Goal: Task Accomplishment & Management: Complete application form

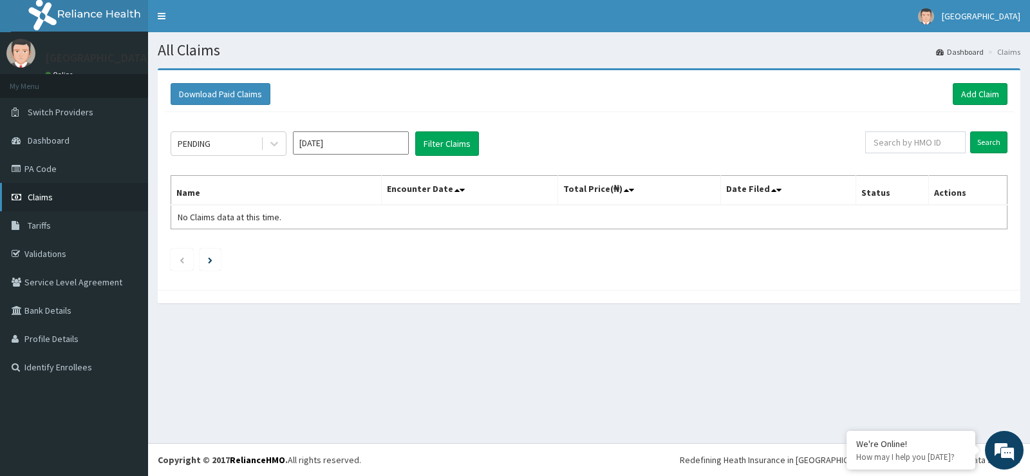
click at [59, 203] on link "Claims" at bounding box center [74, 197] width 148 height 28
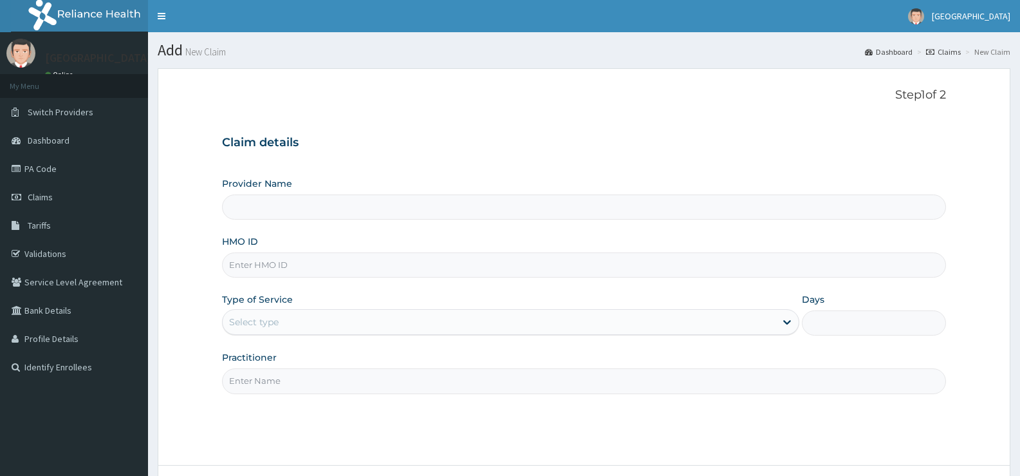
type input "[GEOGRAPHIC_DATA]"
click at [572, 268] on input "HMO ID" at bounding box center [584, 264] width 724 height 25
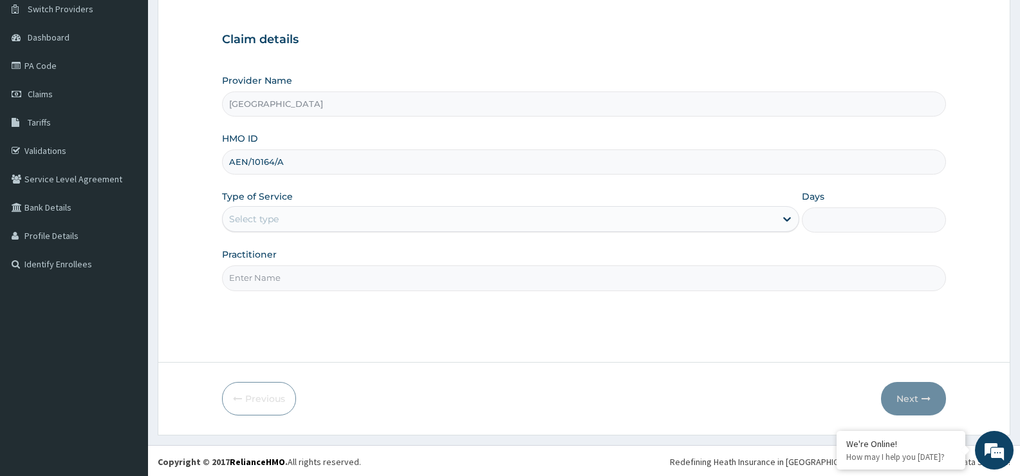
type input "AEN/10164/A"
click at [644, 228] on div "Select type" at bounding box center [499, 219] width 552 height 21
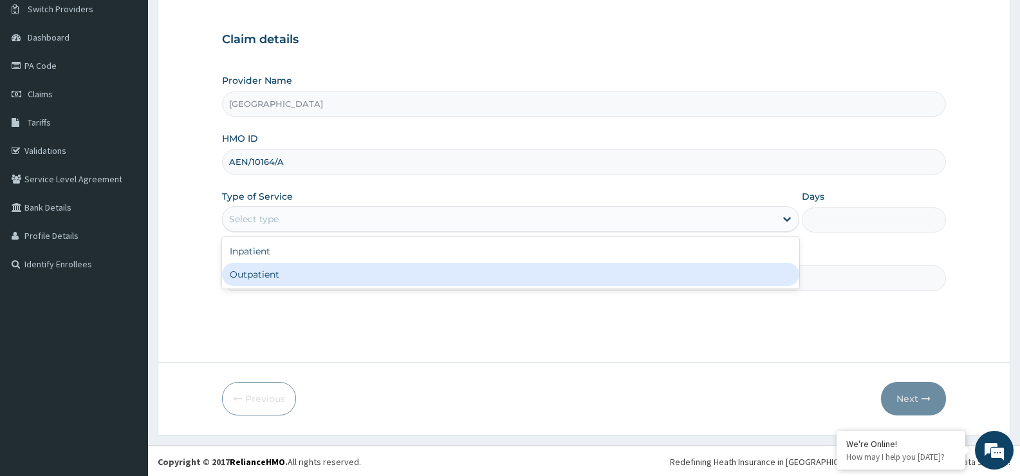
click at [624, 285] on div "Outpatient" at bounding box center [510, 274] width 577 height 23
type input "1"
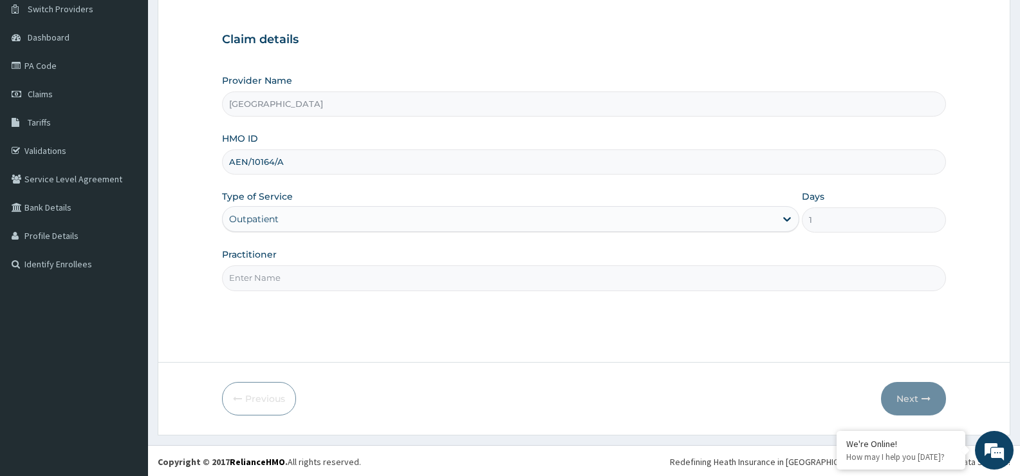
click at [607, 280] on input "Practitioner" at bounding box center [584, 277] width 724 height 25
type input "DR EZIAHA"
click at [920, 388] on button "Next" at bounding box center [913, 398] width 65 height 33
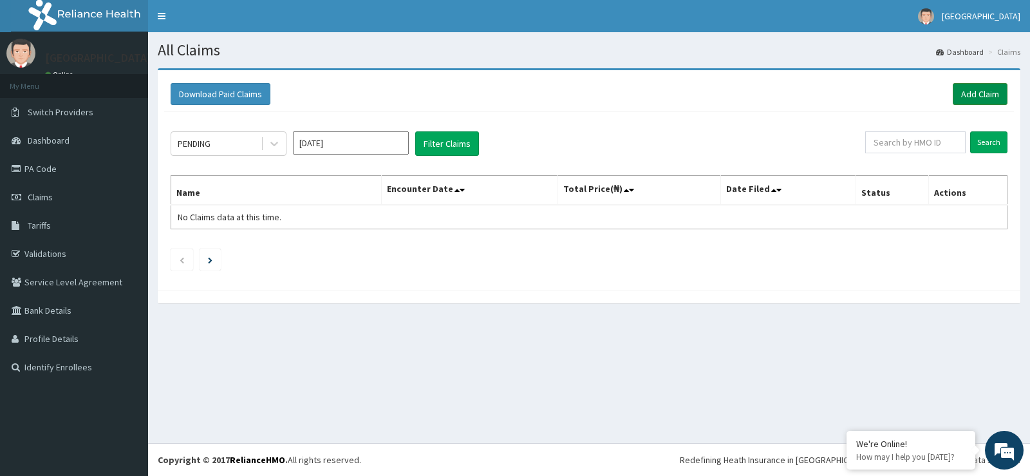
click at [986, 84] on link "Add Claim" at bounding box center [980, 94] width 55 height 22
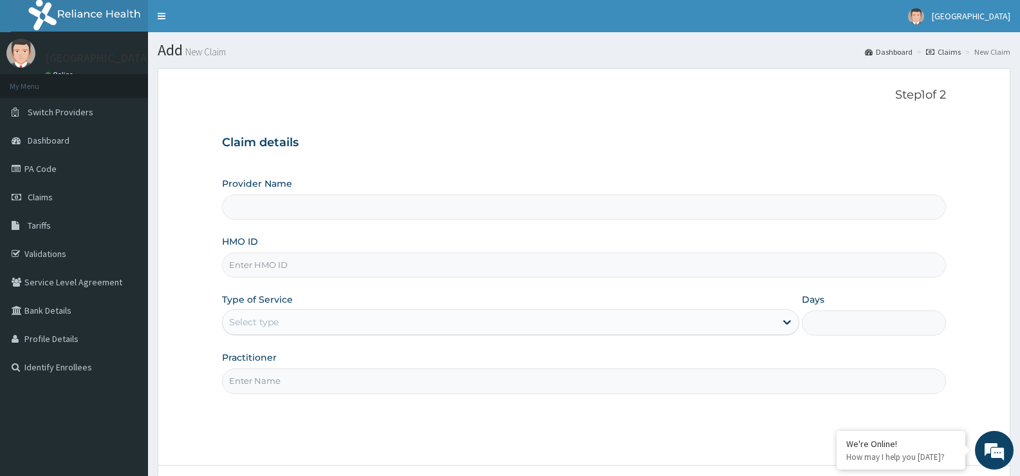
type input "[GEOGRAPHIC_DATA]"
click at [568, 256] on input "HMO ID" at bounding box center [584, 264] width 724 height 25
type input "AEN/10164/A"
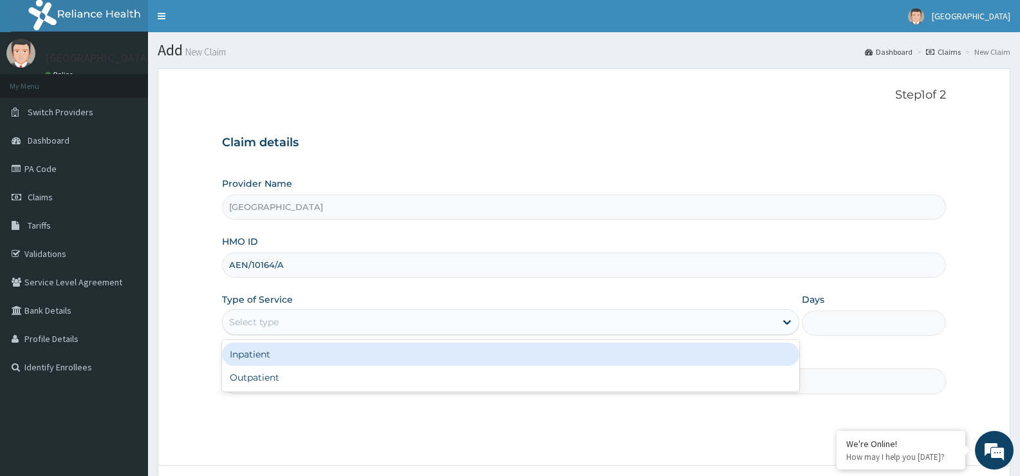
click at [547, 312] on div "Select type" at bounding box center [499, 322] width 552 height 21
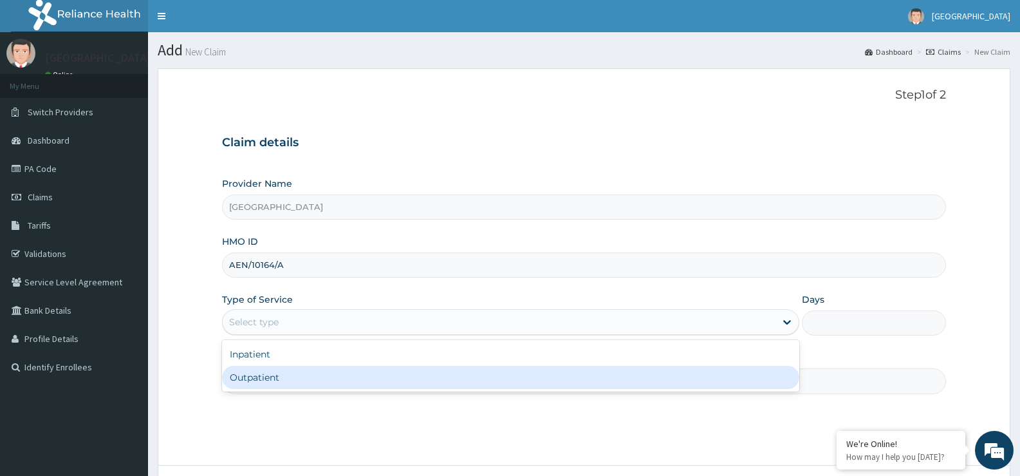
drag, startPoint x: 511, startPoint y: 364, endPoint x: 511, endPoint y: 392, distance: 27.7
click at [511, 392] on div "Provider Name Cumi Medical Centre HMO ID AEN/10164/A Type of Service option Out…" at bounding box center [584, 285] width 724 height 216
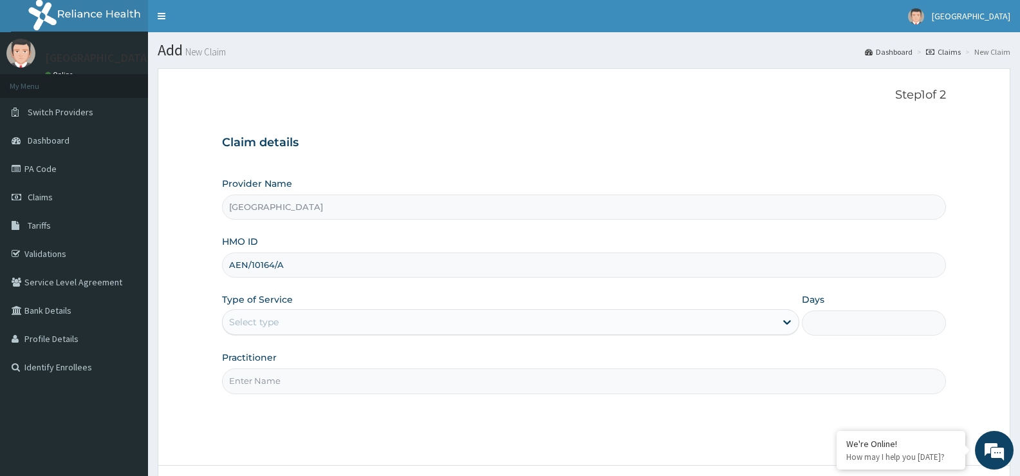
click at [511, 392] on input "Practitioner" at bounding box center [584, 380] width 724 height 25
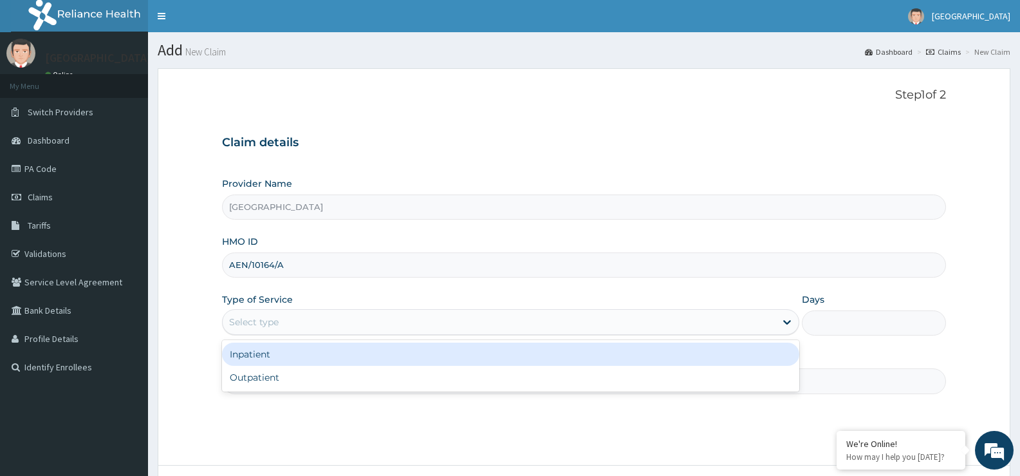
click at [495, 327] on div "Select type" at bounding box center [499, 322] width 552 height 21
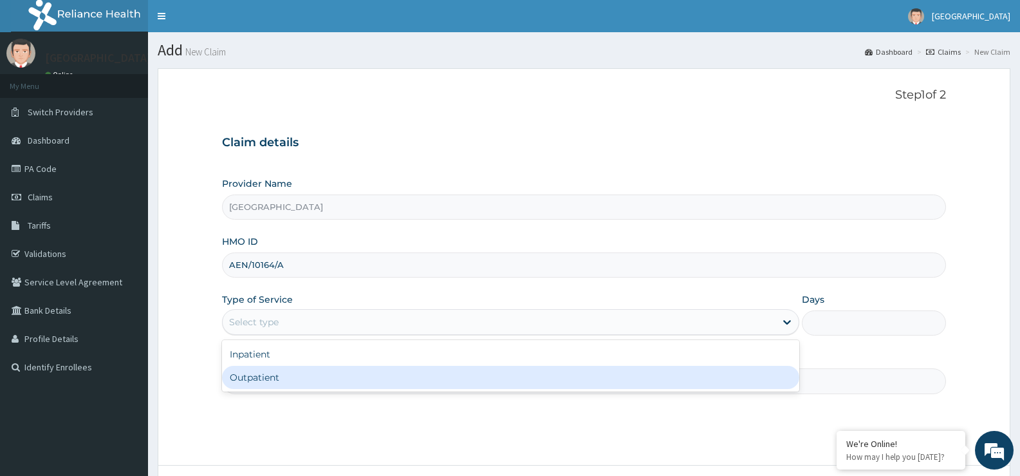
click at [489, 380] on div "Outpatient" at bounding box center [510, 377] width 577 height 23
type input "1"
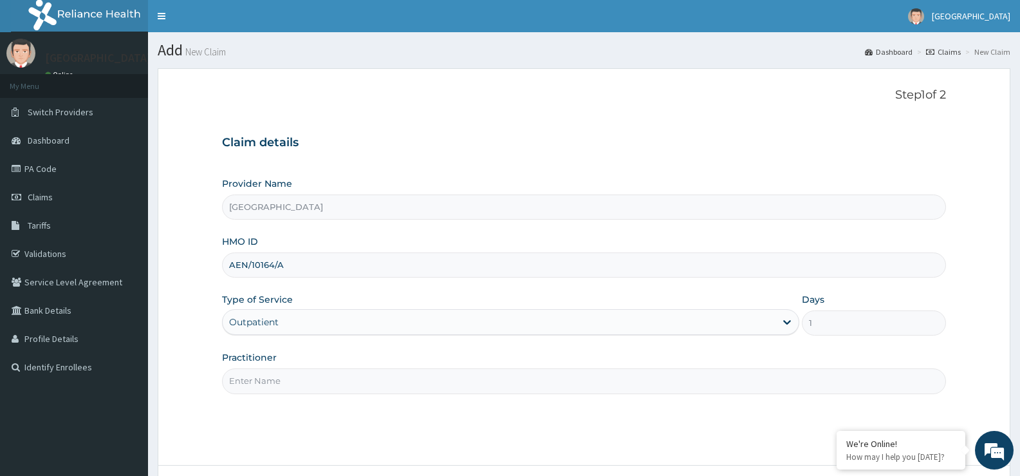
click at [474, 371] on input "Practitioner" at bounding box center [584, 380] width 724 height 25
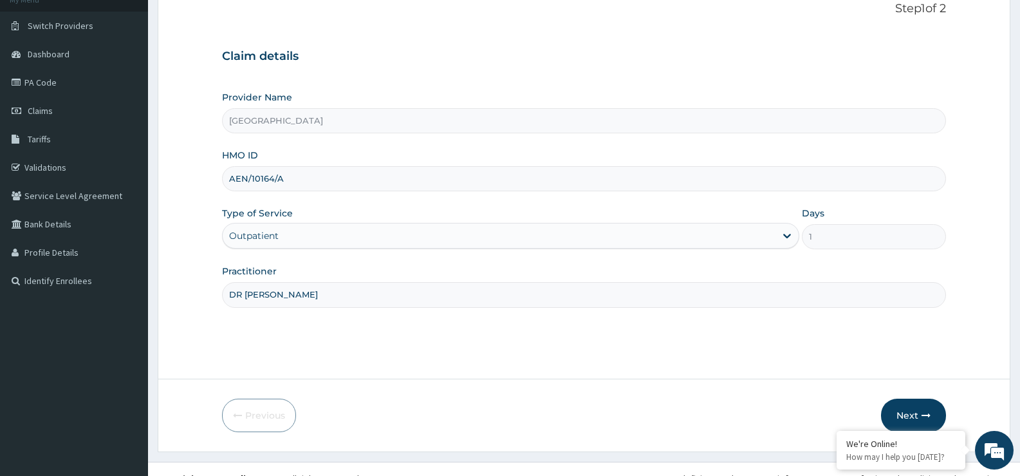
scroll to position [103, 0]
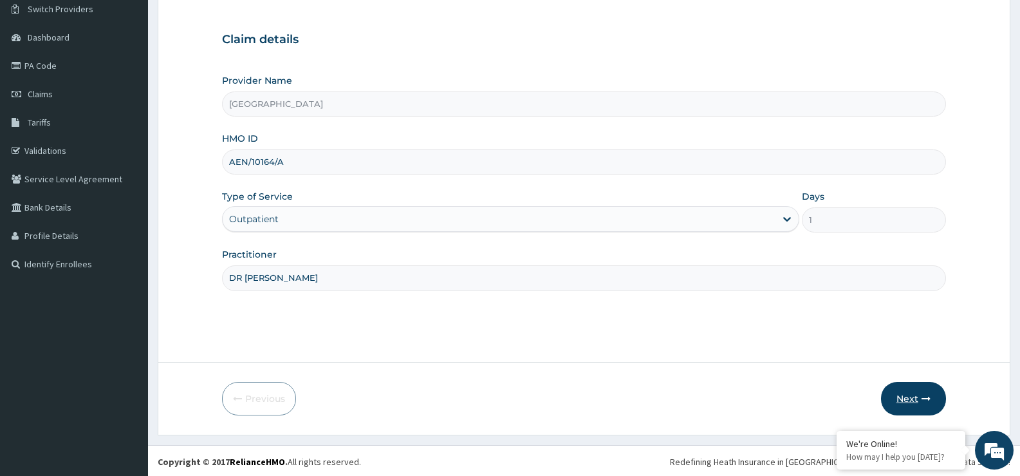
type input "DR EZIAHA"
click at [924, 393] on button "Next" at bounding box center [913, 398] width 65 height 33
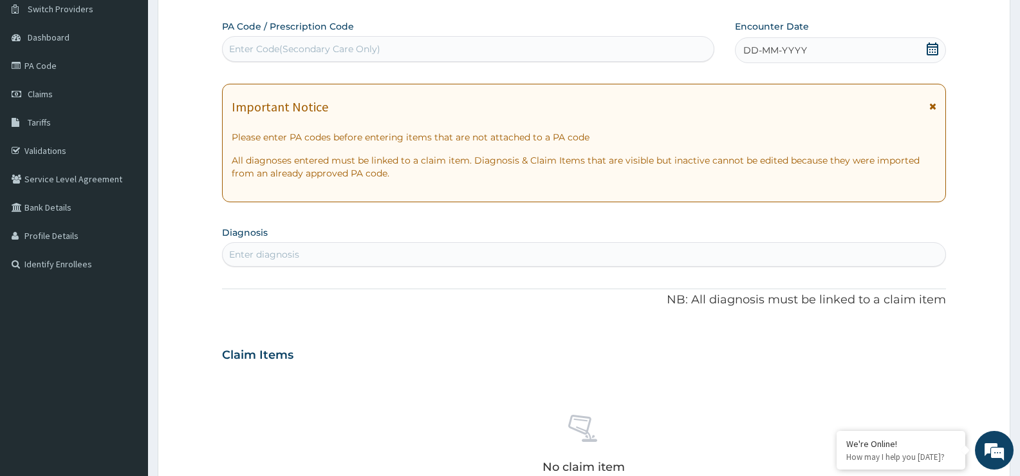
click at [933, 43] on icon at bounding box center [932, 48] width 13 height 13
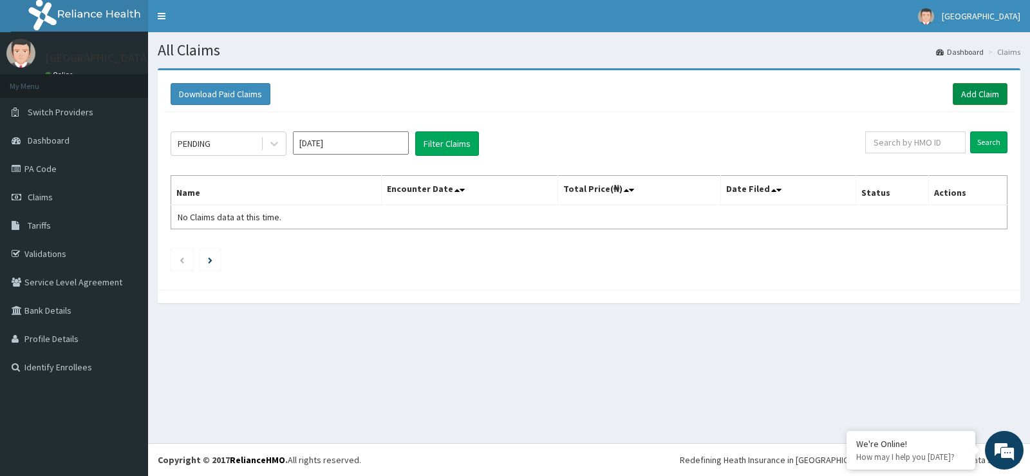
click at [957, 91] on link "Add Claim" at bounding box center [980, 94] width 55 height 22
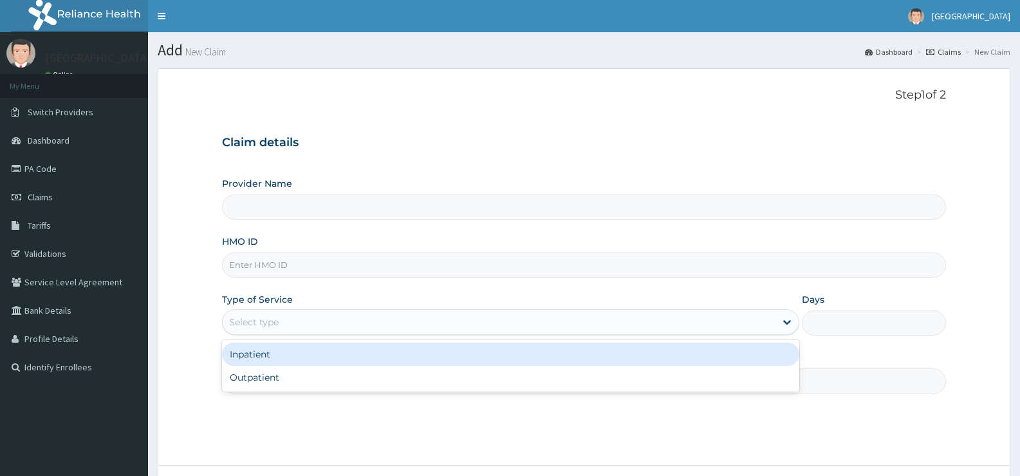
type input "[GEOGRAPHIC_DATA]"
click at [306, 328] on div "Select type" at bounding box center [499, 322] width 552 height 21
click at [305, 352] on div "Inpatient" at bounding box center [510, 353] width 577 height 23
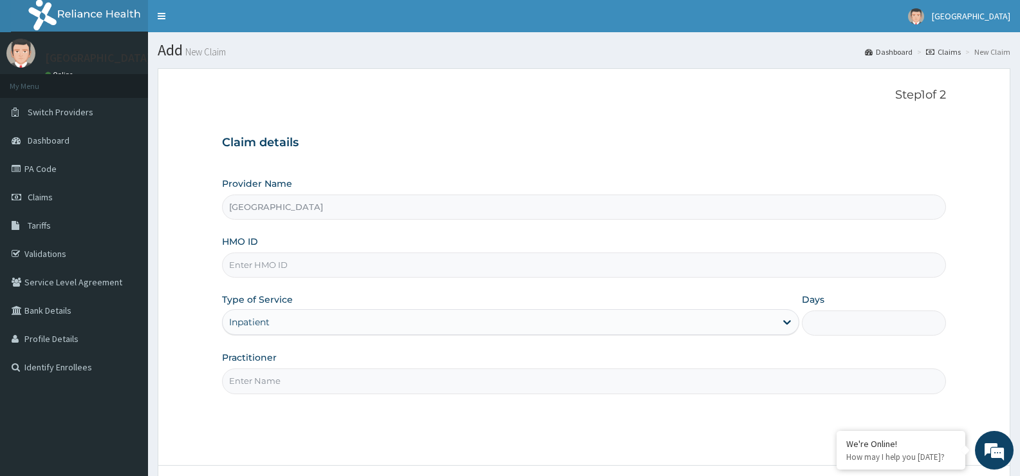
click at [852, 332] on input "Days" at bounding box center [874, 322] width 144 height 25
type input "1"
click at [597, 272] on input "HMO ID" at bounding box center [584, 264] width 724 height 25
type input "AEN/10158/A"
click at [350, 383] on input "Practitioner" at bounding box center [584, 380] width 724 height 25
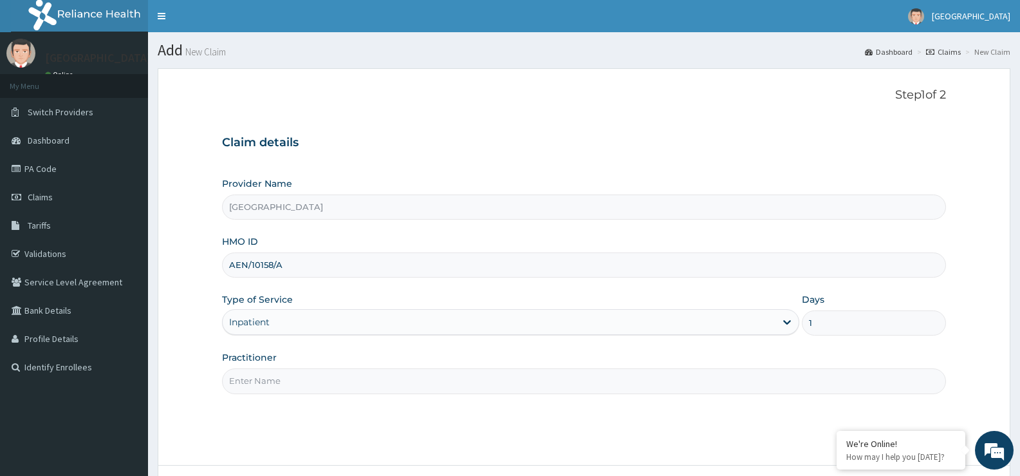
type input "dr [PERSON_NAME]"
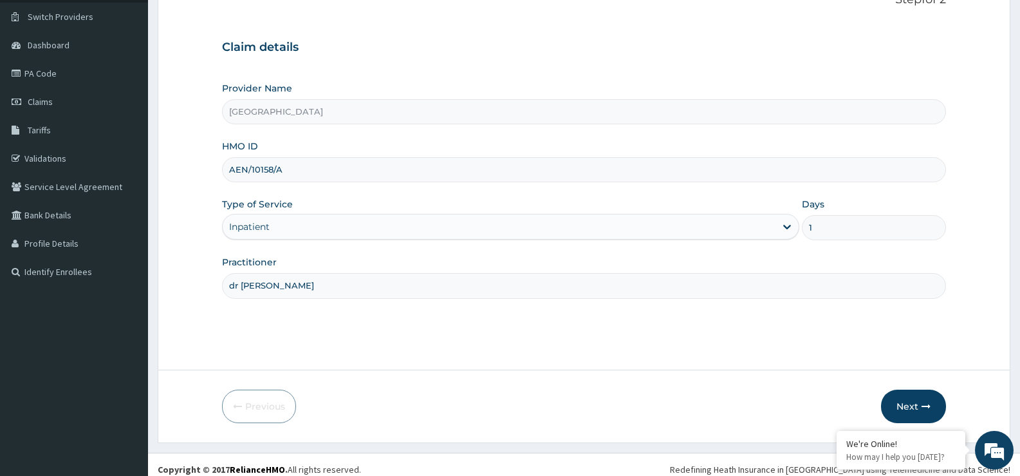
scroll to position [105, 0]
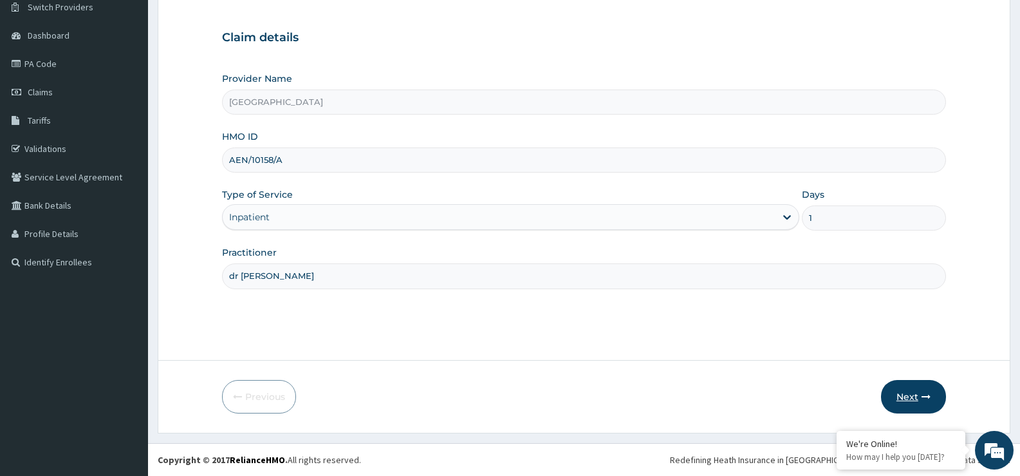
click at [908, 390] on button "Next" at bounding box center [913, 396] width 65 height 33
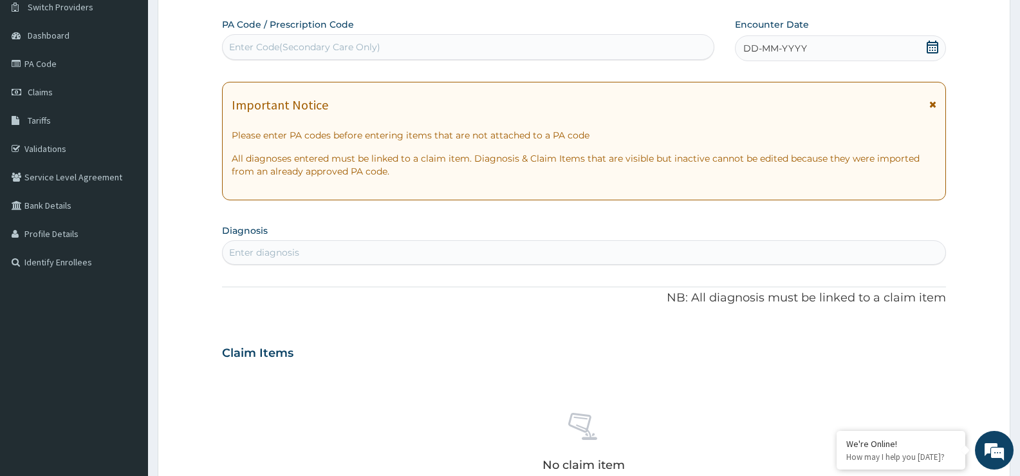
click at [601, 40] on div "Enter Code(Secondary Care Only)" at bounding box center [468, 47] width 491 height 21
paste input "PA/E1E64E"
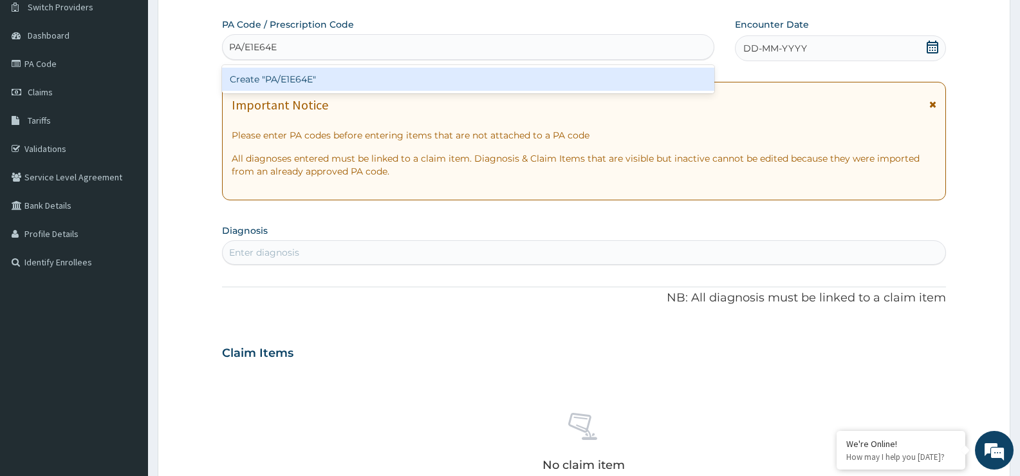
type input "PA/E1E64E"
click at [514, 78] on div "Create "PA/E1E64E"" at bounding box center [468, 79] width 492 height 23
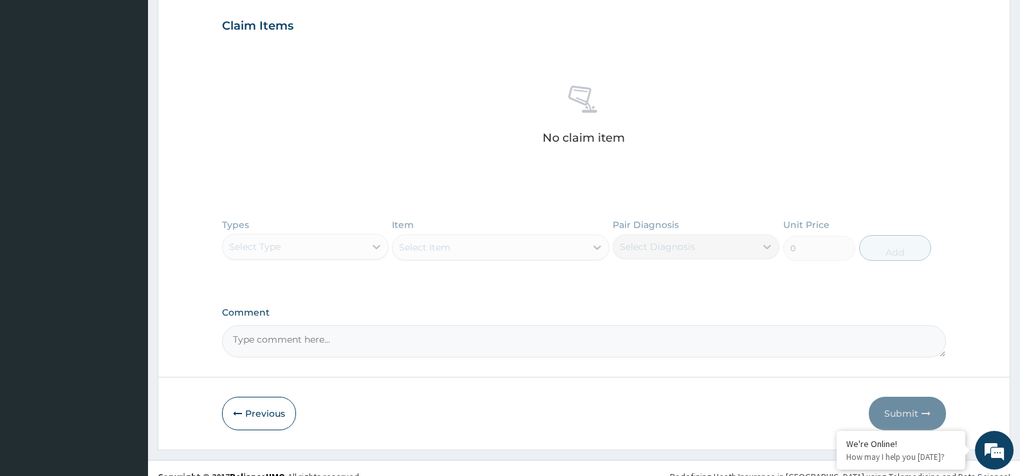
scroll to position [460, 0]
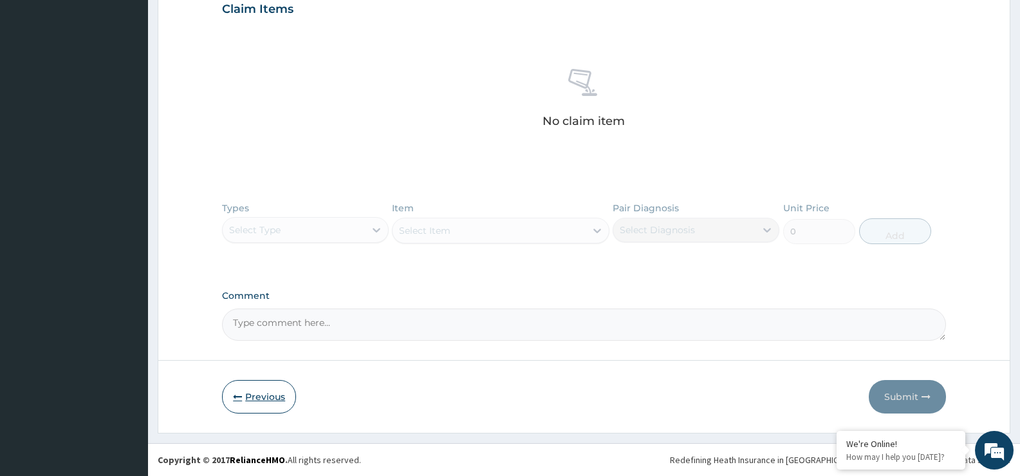
click at [252, 411] on button "Previous" at bounding box center [259, 396] width 74 height 33
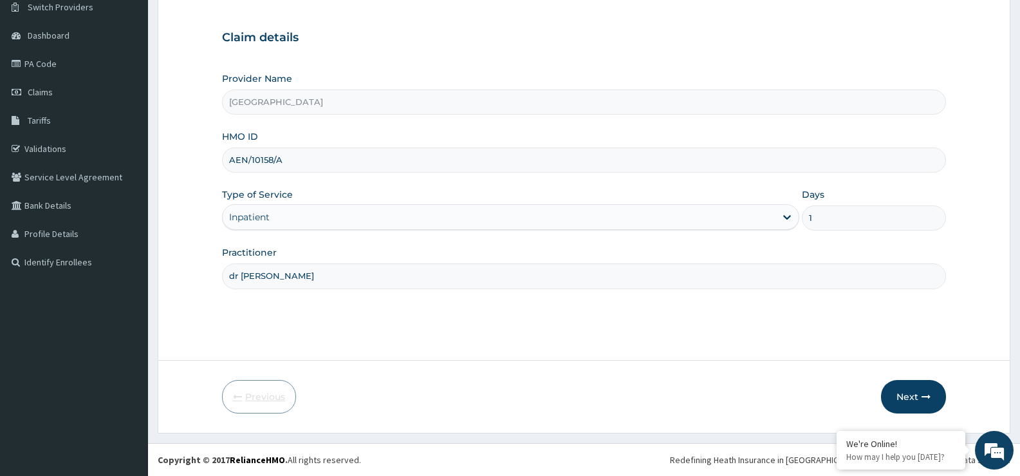
scroll to position [105, 0]
click at [268, 158] on input "AEN/10158/A" at bounding box center [584, 159] width 724 height 25
type input "AEN/10164/A"
click at [921, 402] on button "Next" at bounding box center [913, 396] width 65 height 33
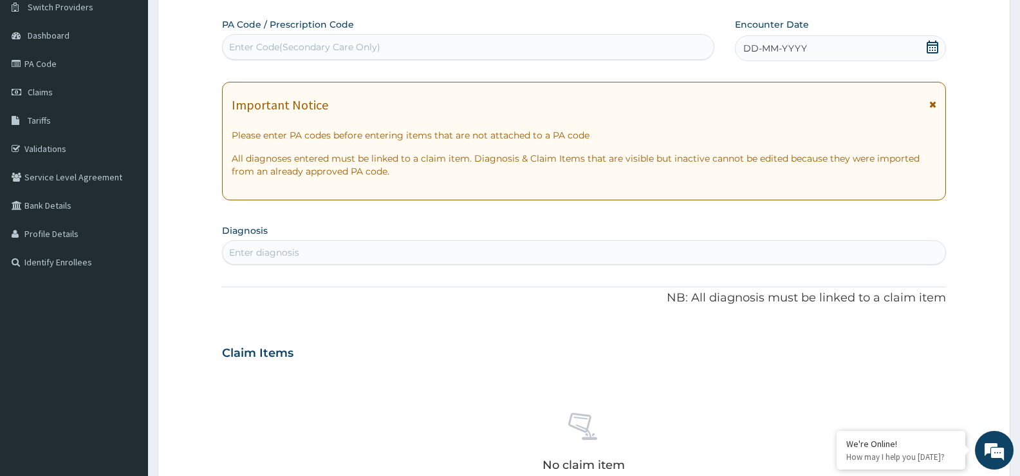
click at [452, 51] on div "Enter Code(Secondary Care Only)" at bounding box center [468, 47] width 491 height 21
paste input "PA/E1E64E"
type input "PA/E1E64E"
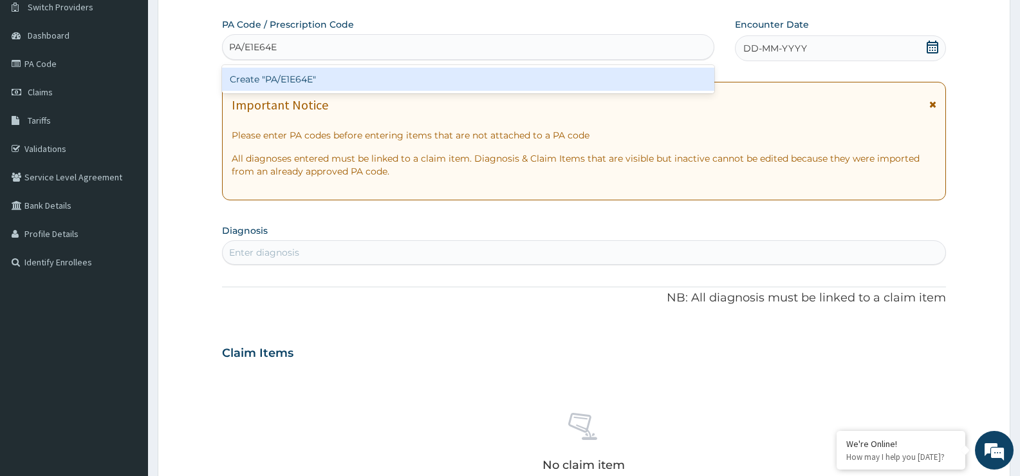
click at [417, 71] on div "Create "PA/E1E64E"" at bounding box center [468, 79] width 492 height 23
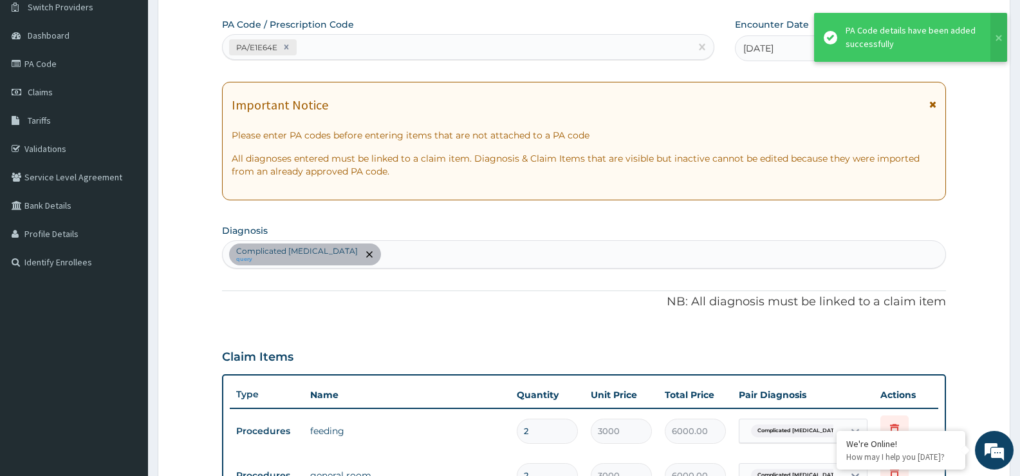
scroll to position [117, 0]
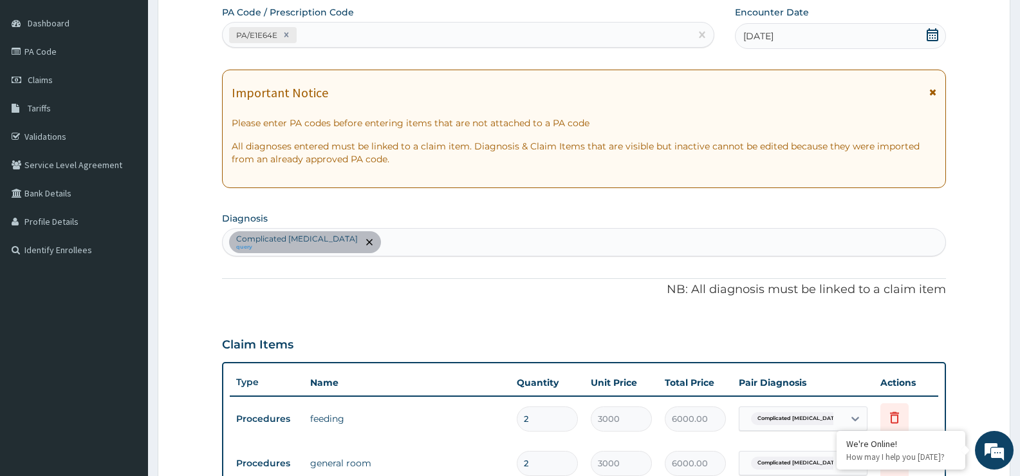
click at [928, 31] on icon at bounding box center [932, 34] width 13 height 13
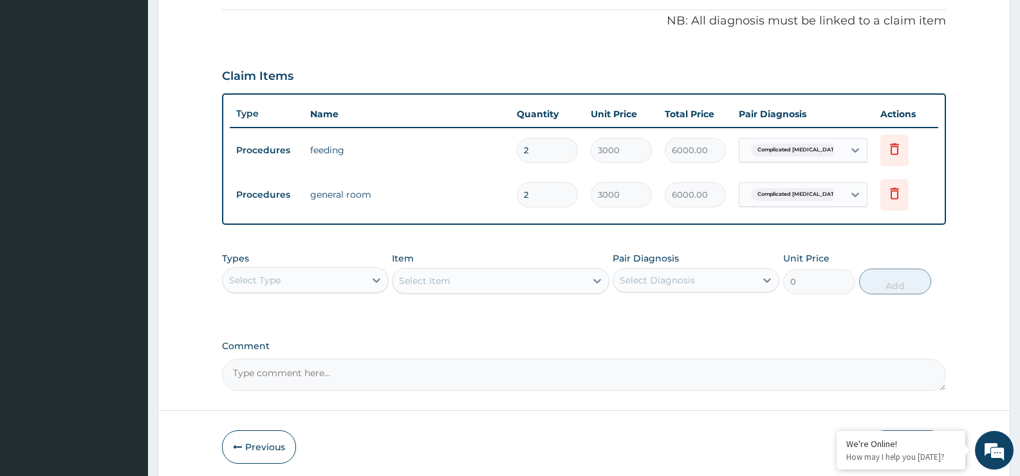
scroll to position [436, 0]
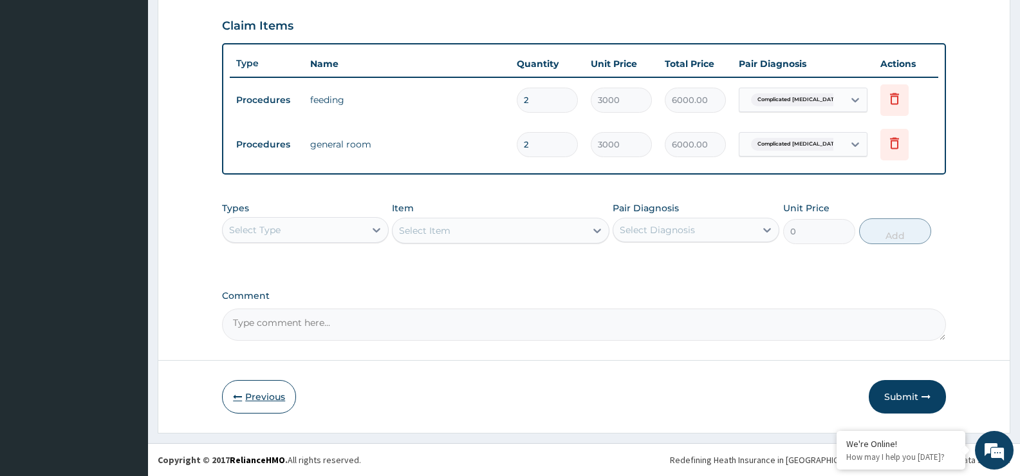
click at [276, 393] on button "Previous" at bounding box center [259, 396] width 74 height 33
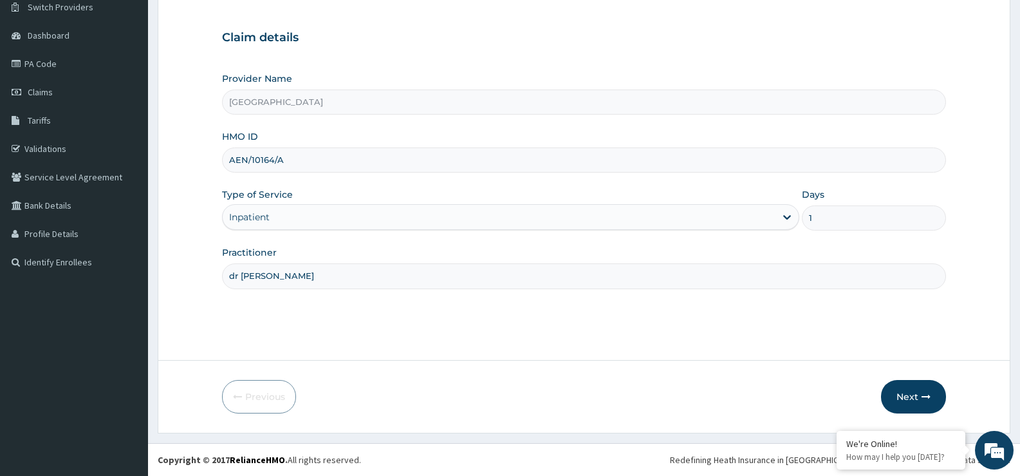
click at [870, 214] on input "1" at bounding box center [874, 217] width 144 height 25
type input "2"
click at [921, 409] on button "Next" at bounding box center [913, 396] width 65 height 33
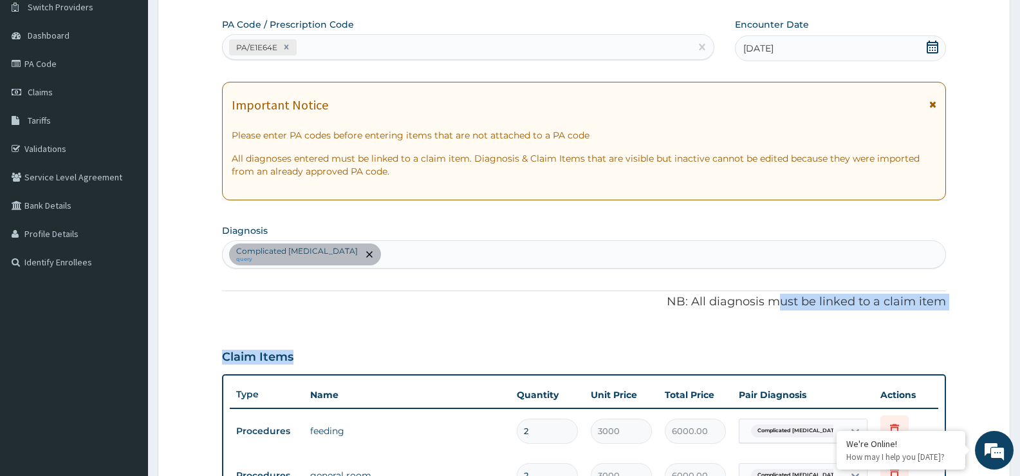
drag, startPoint x: 782, startPoint y: 314, endPoint x: 780, endPoint y: 380, distance: 67.0
click at [780, 380] on div "PA Code / Prescription Code PA/E1E64E Encounter Date [DATE] Important Notice Pl…" at bounding box center [584, 344] width 724 height 653
click at [979, 279] on form "Step 2 of 2 PA Code / Prescription Code PA/E1E64E Encounter Date [DATE] Importa…" at bounding box center [584, 363] width 853 height 800
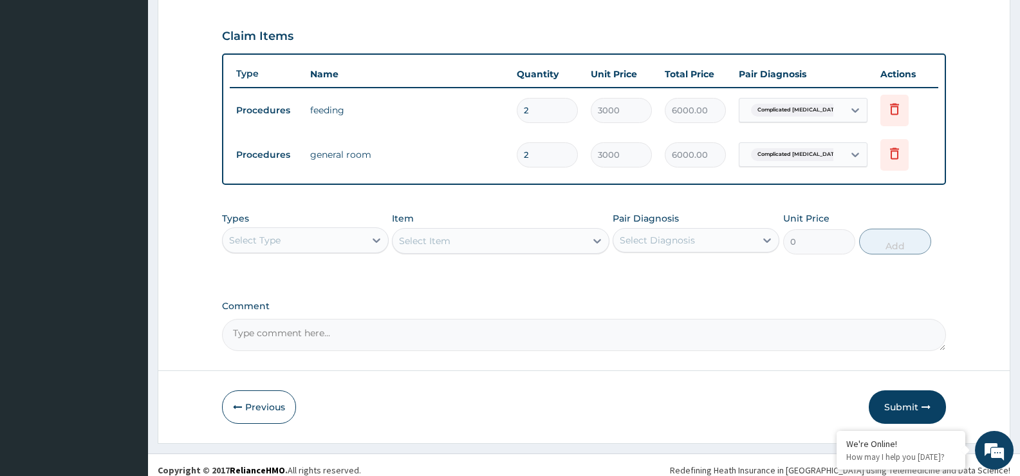
scroll to position [427, 0]
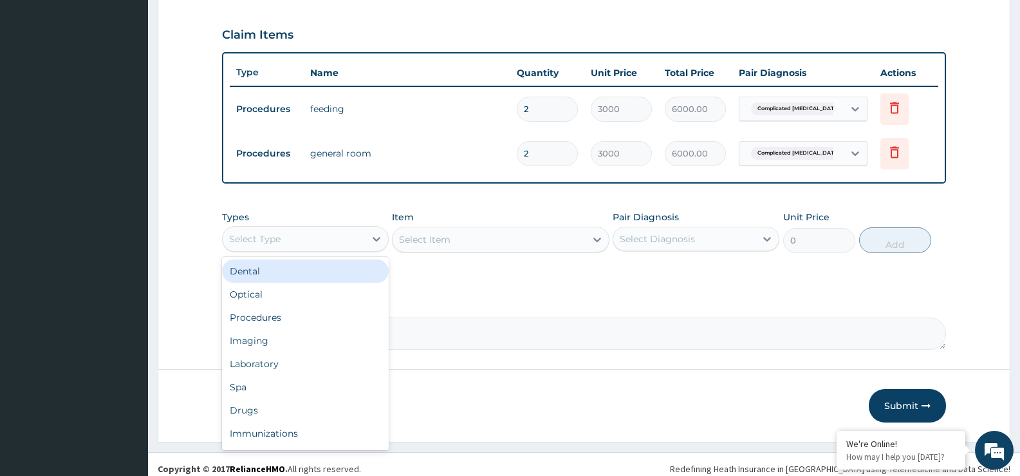
click at [351, 235] on div "Select Type" at bounding box center [294, 239] width 142 height 21
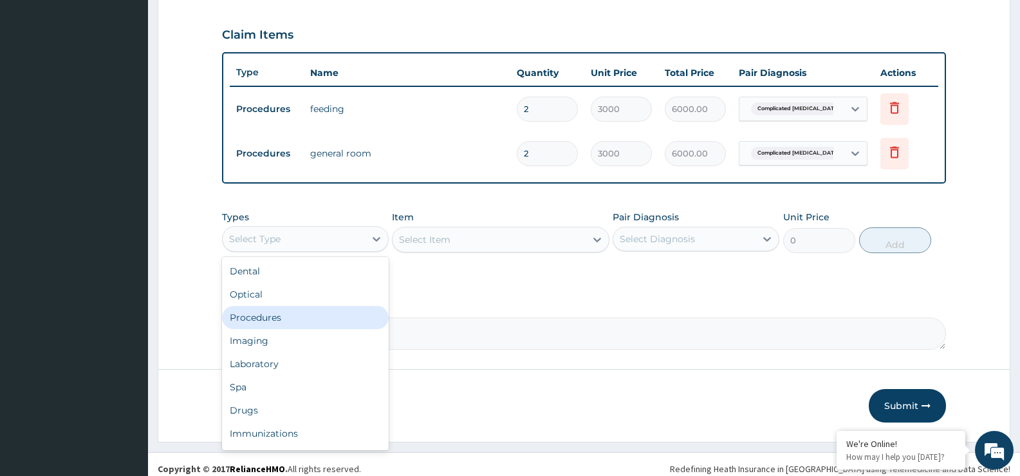
click at [336, 310] on div "Procedures" at bounding box center [305, 317] width 167 height 23
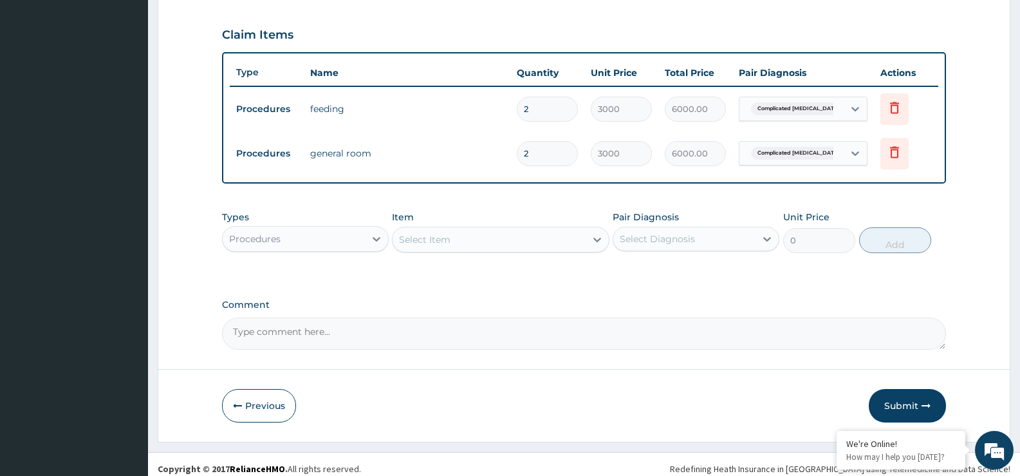
click at [485, 241] on div "Select Item" at bounding box center [489, 239] width 192 height 21
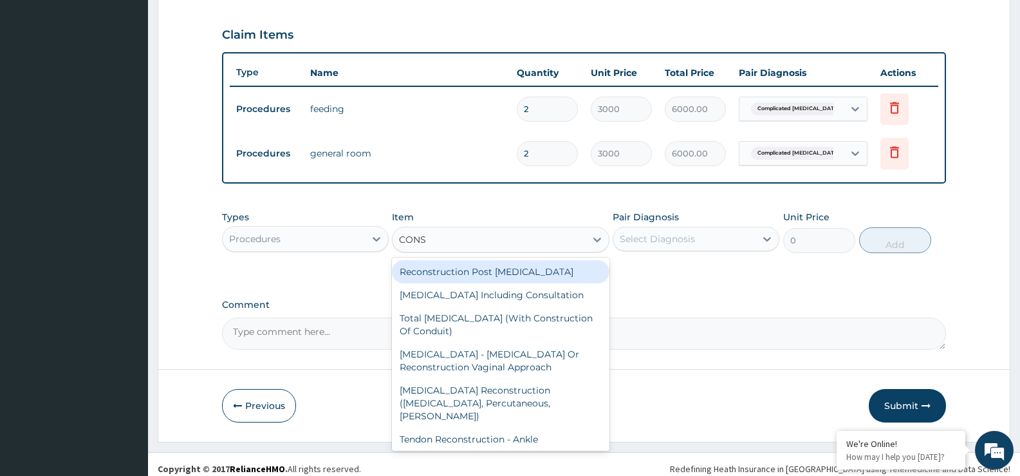
type input "CONSU"
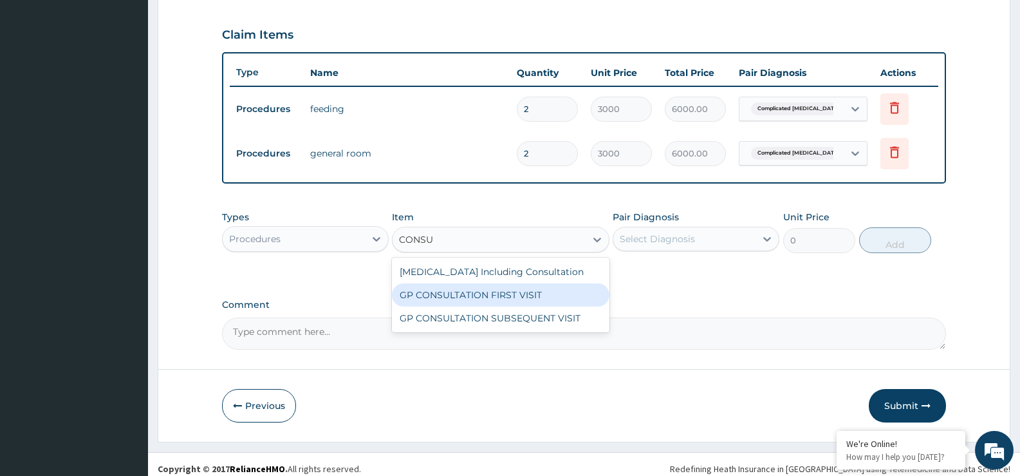
click at [492, 297] on div "GP CONSULTATION FIRST VISIT" at bounding box center [500, 294] width 217 height 23
type input "2500"
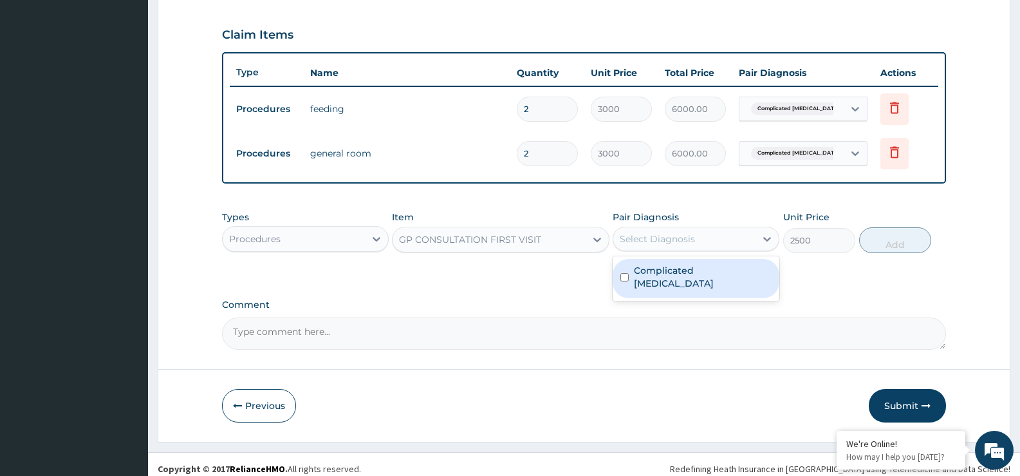
click at [651, 248] on div "Select Diagnosis" at bounding box center [684, 239] width 142 height 21
click at [650, 273] on label "Complicated [MEDICAL_DATA]" at bounding box center [703, 277] width 138 height 26
checkbox input "true"
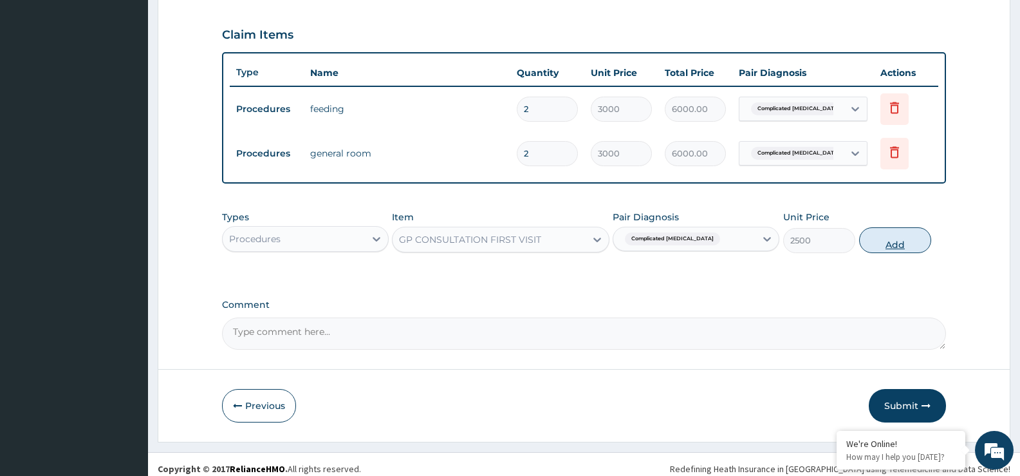
click at [888, 238] on button "Add" at bounding box center [895, 240] width 72 height 26
type input "0"
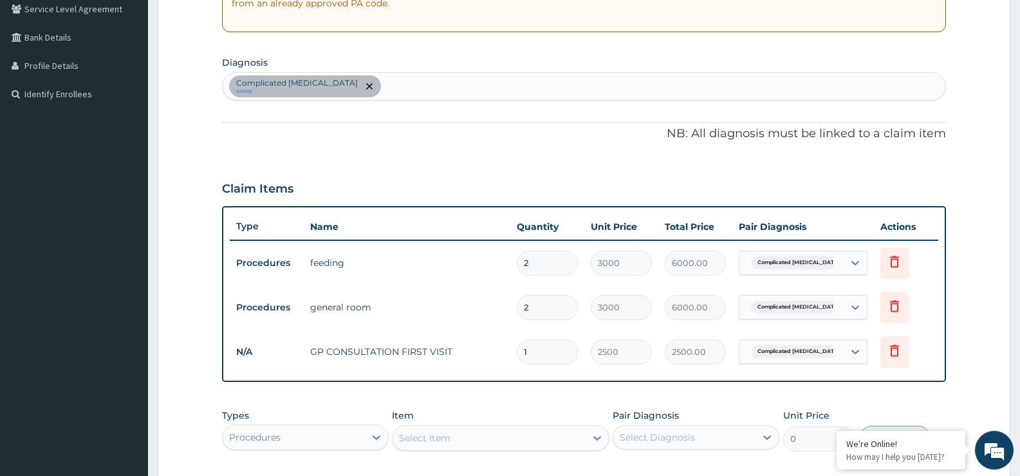
scroll to position [272, 0]
click at [621, 89] on div "Complicated [MEDICAL_DATA] query" at bounding box center [584, 86] width 723 height 27
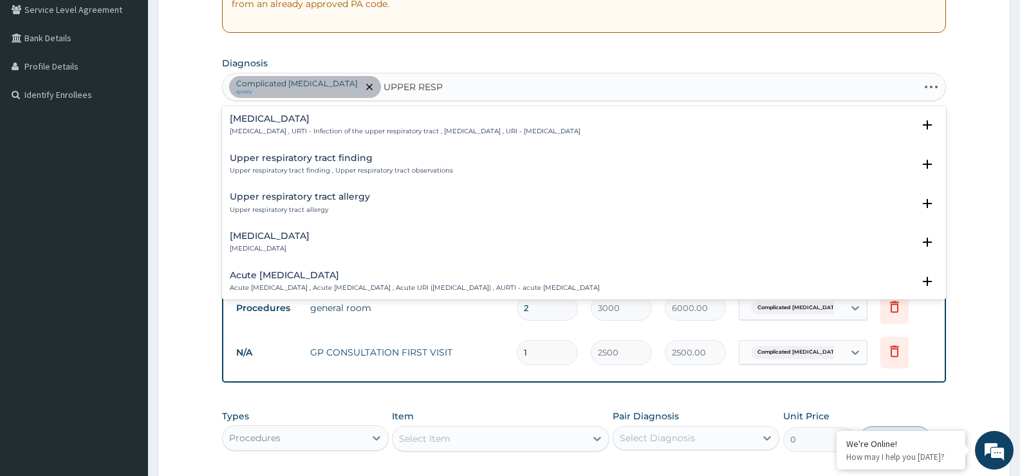
type input "UPPER RESPI"
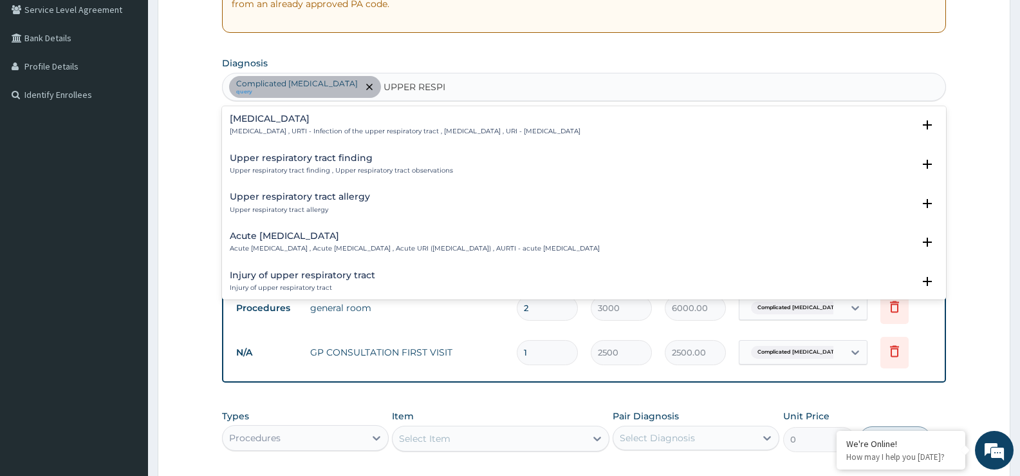
click at [359, 126] on div "[MEDICAL_DATA] [MEDICAL_DATA] , URTI - Infection of the upper respiratory tract…" at bounding box center [405, 125] width 351 height 23
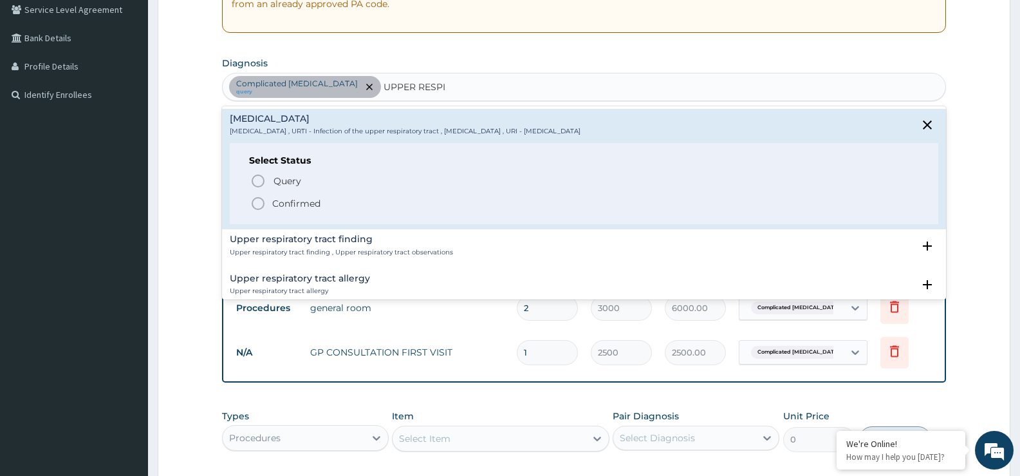
click at [250, 209] on icon "status option filled" at bounding box center [257, 203] width 15 height 15
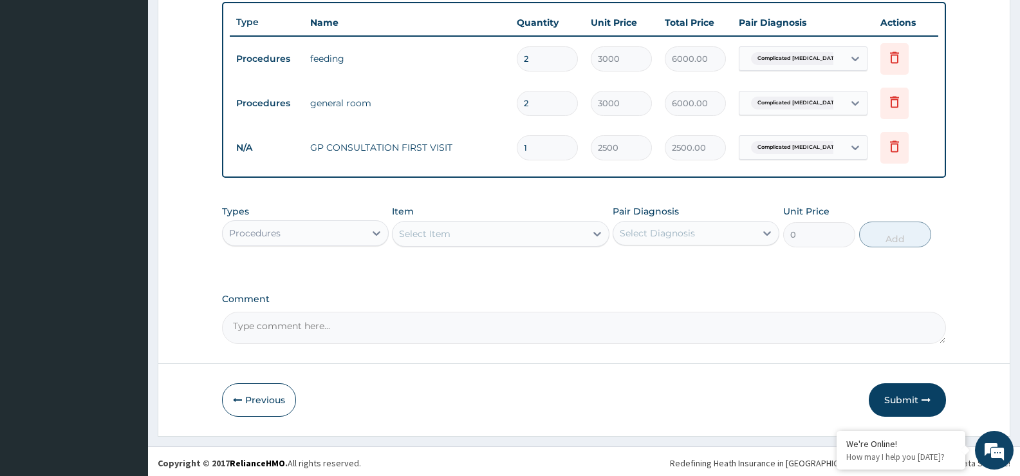
scroll to position [480, 0]
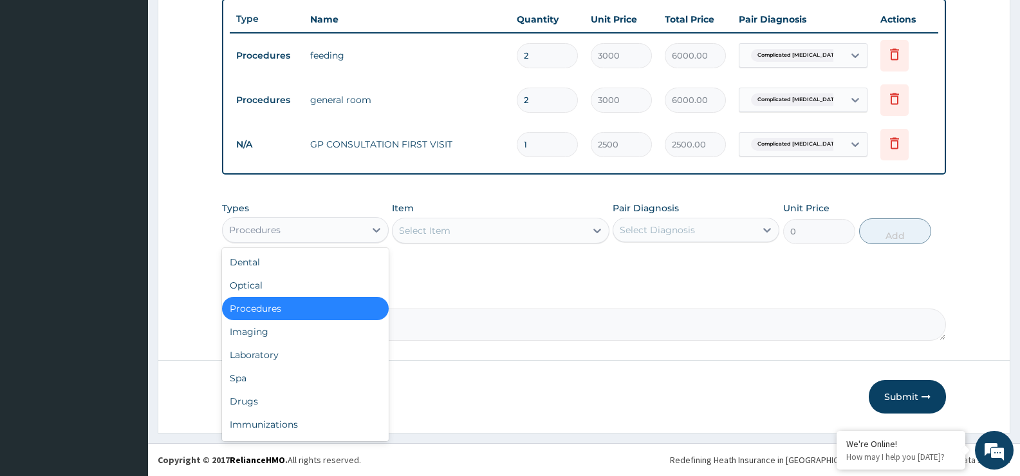
click at [342, 231] on div "Procedures" at bounding box center [294, 230] width 142 height 21
click at [327, 357] on div "Laboratory" at bounding box center [305, 354] width 167 height 23
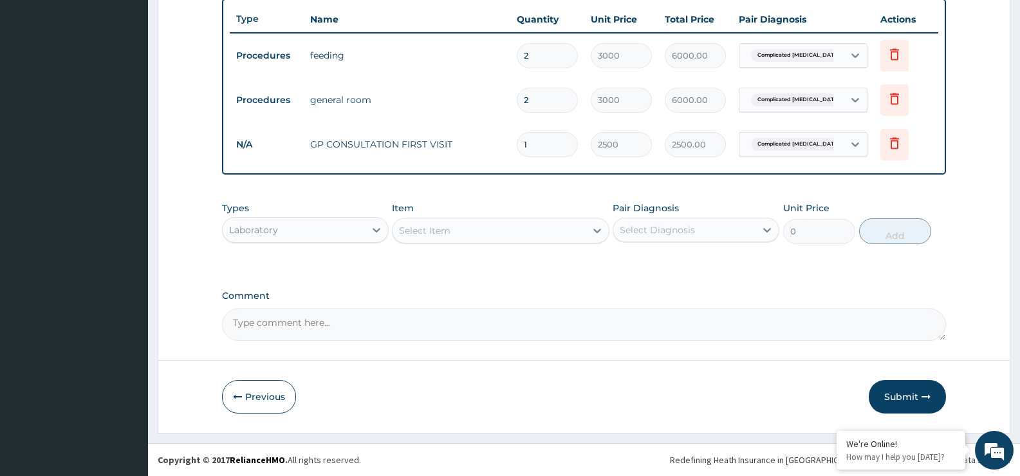
click at [528, 236] on div "Select Item" at bounding box center [489, 230] width 192 height 21
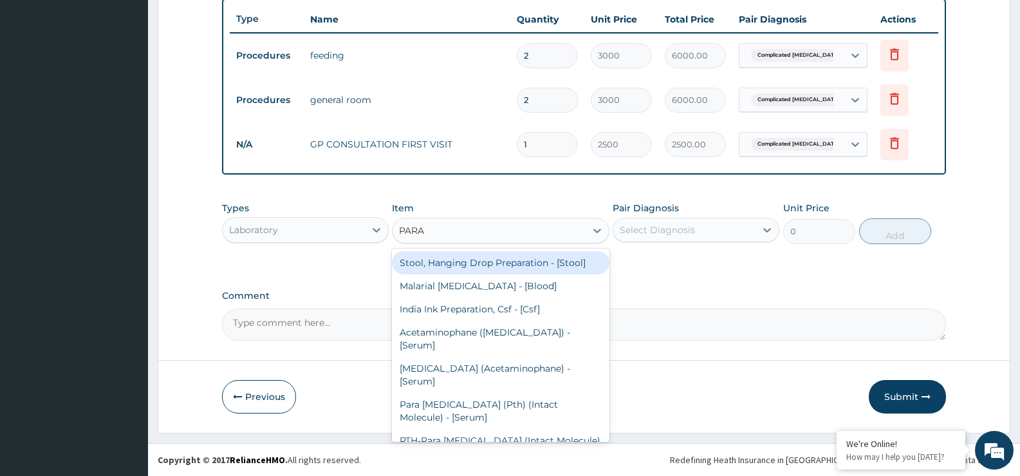
type input "PARAS"
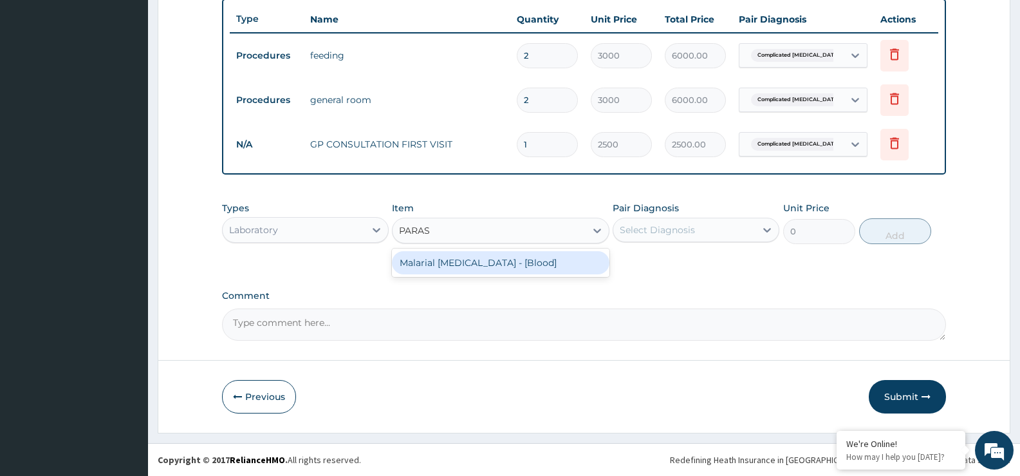
click at [527, 263] on div "Malarial [MEDICAL_DATA] - [Blood]" at bounding box center [500, 262] width 217 height 23
type input "1364"
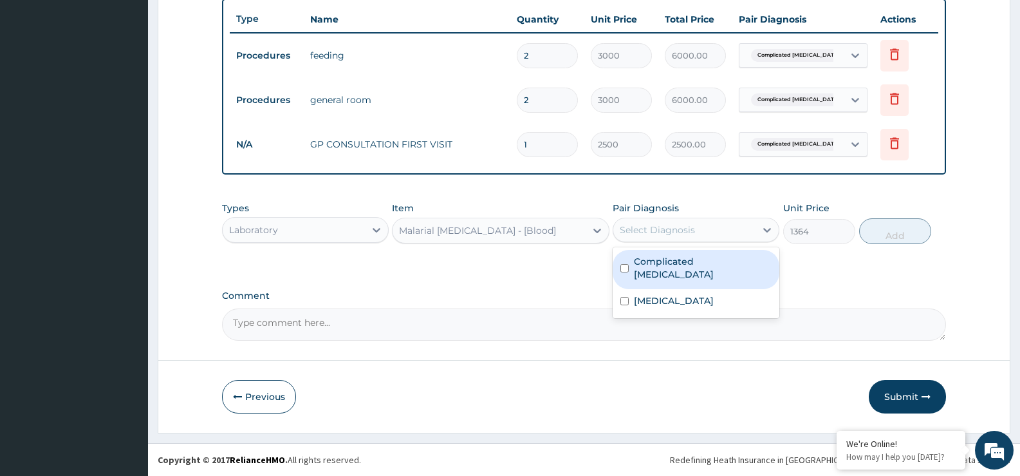
click at [709, 230] on div "Select Diagnosis" at bounding box center [684, 230] width 142 height 21
click at [690, 268] on div "Complicated [MEDICAL_DATA]" at bounding box center [696, 269] width 167 height 39
checkbox input "true"
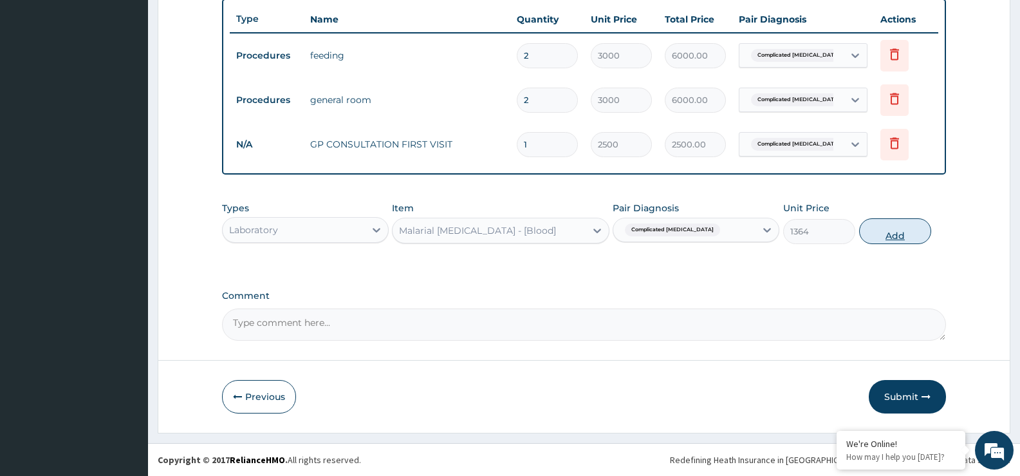
click at [904, 223] on button "Add" at bounding box center [895, 231] width 72 height 26
type input "0"
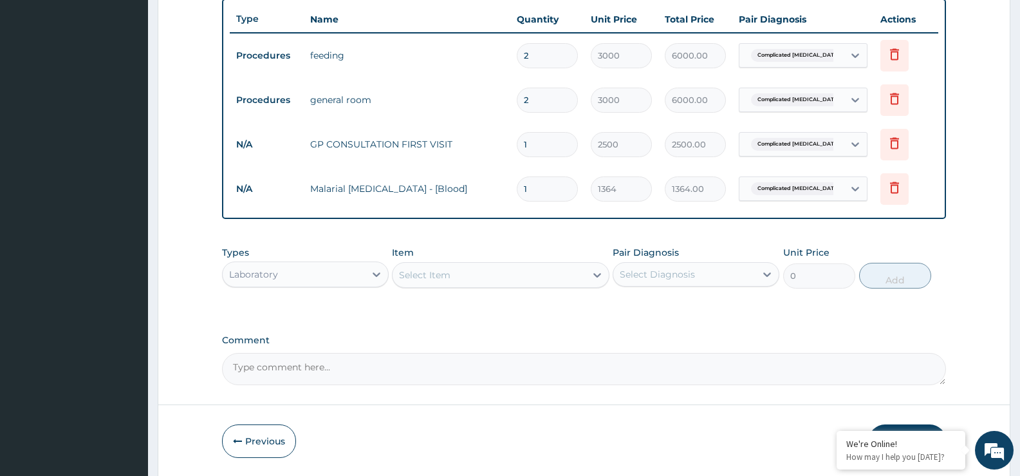
click at [471, 276] on div "Select Item" at bounding box center [489, 275] width 192 height 21
type input "FBC"
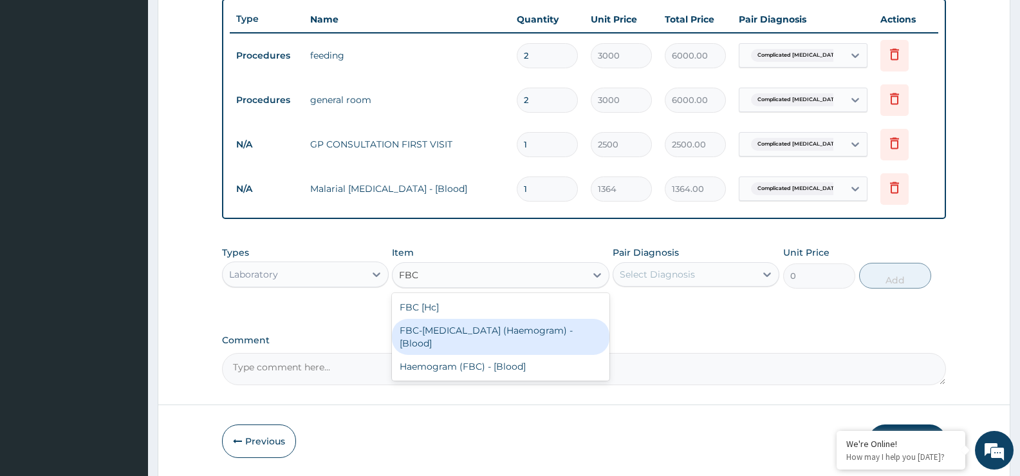
click at [463, 335] on div "FBC-[MEDICAL_DATA] (Haemogram) - [Blood]" at bounding box center [500, 337] width 217 height 36
type input "2946.24"
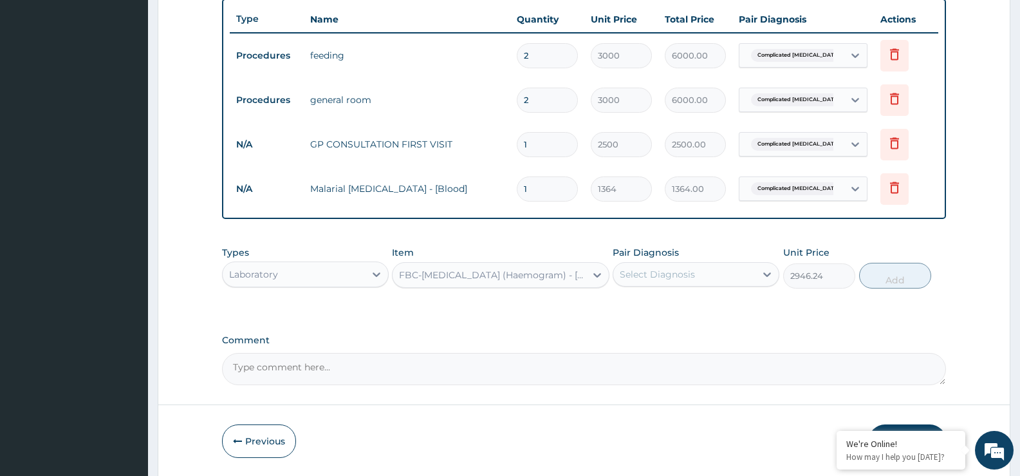
click at [656, 277] on div "Select Diagnosis" at bounding box center [657, 274] width 75 height 13
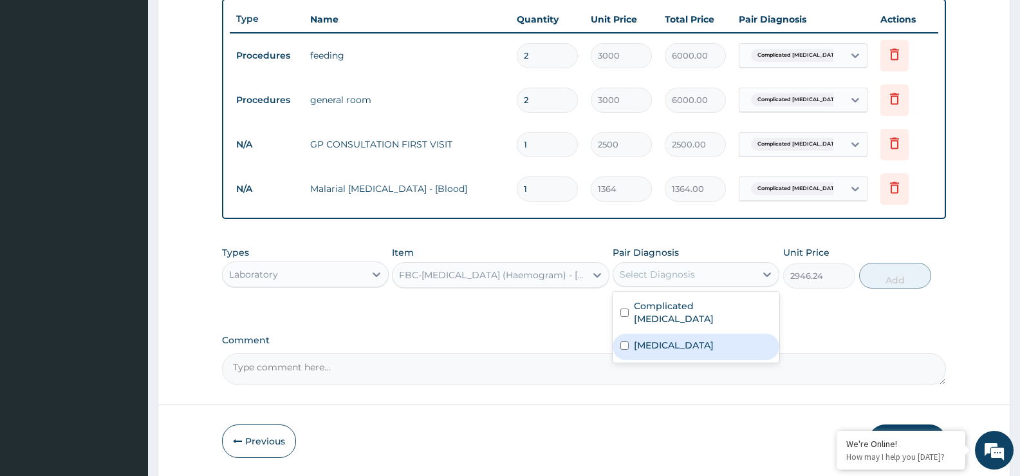
click at [655, 339] on label "[MEDICAL_DATA]" at bounding box center [674, 345] width 80 height 13
checkbox input "true"
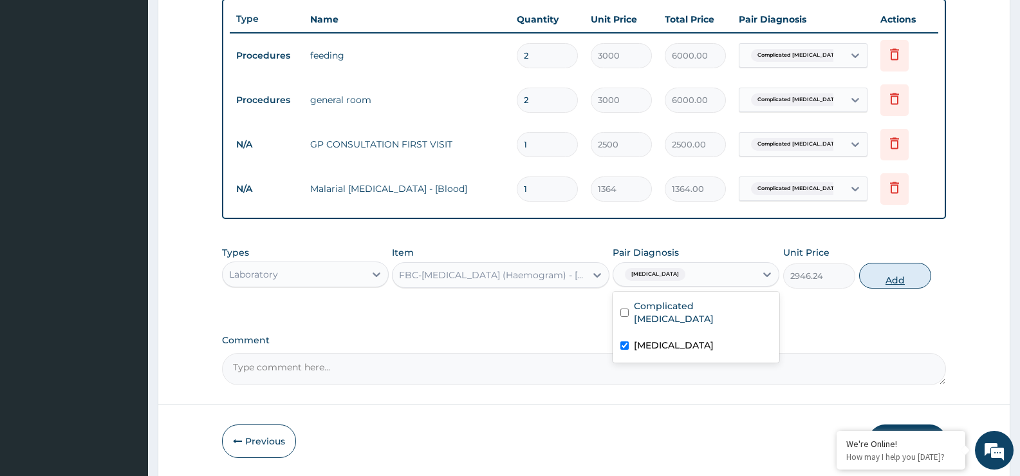
click at [907, 265] on button "Add" at bounding box center [895, 276] width 72 height 26
type input "0"
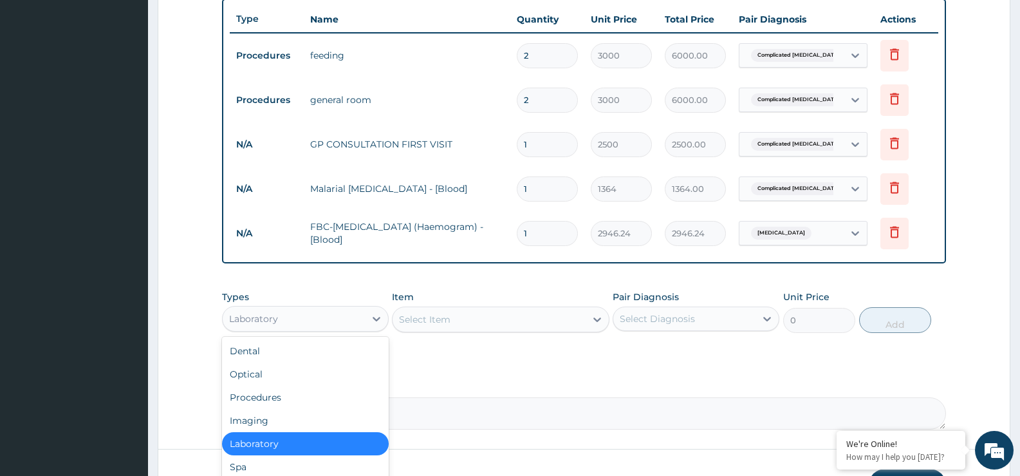
click at [319, 320] on div "Laboratory" at bounding box center [294, 318] width 142 height 21
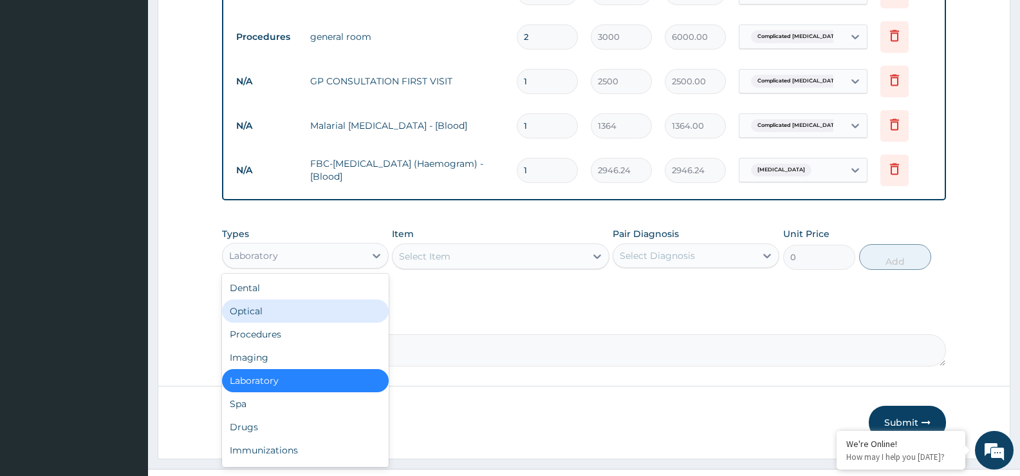
scroll to position [567, 0]
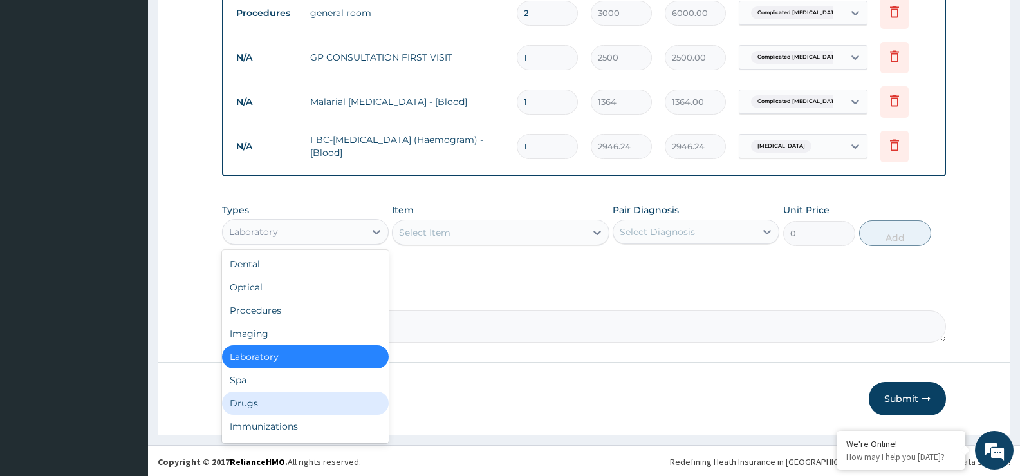
click at [367, 408] on div "Drugs" at bounding box center [305, 402] width 167 height 23
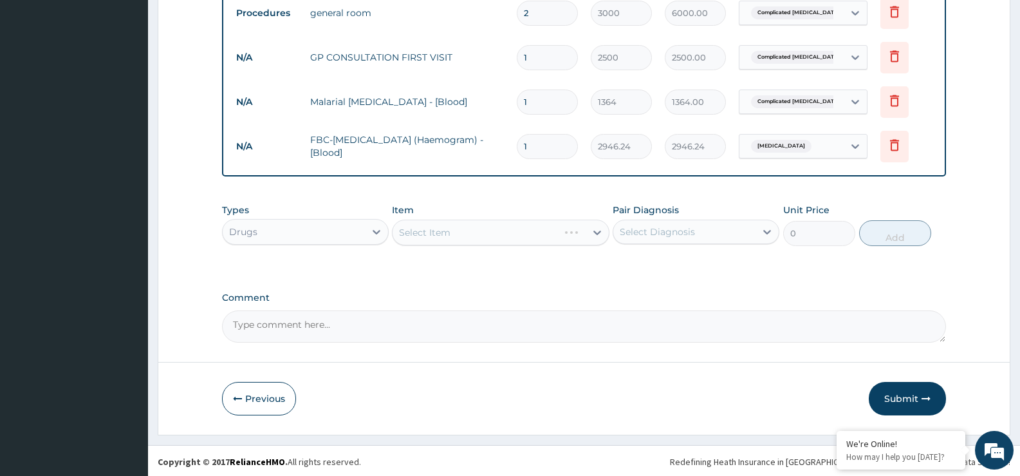
click at [466, 238] on div "Select Item" at bounding box center [500, 233] width 217 height 26
click at [466, 238] on div "Select Item" at bounding box center [489, 232] width 192 height 21
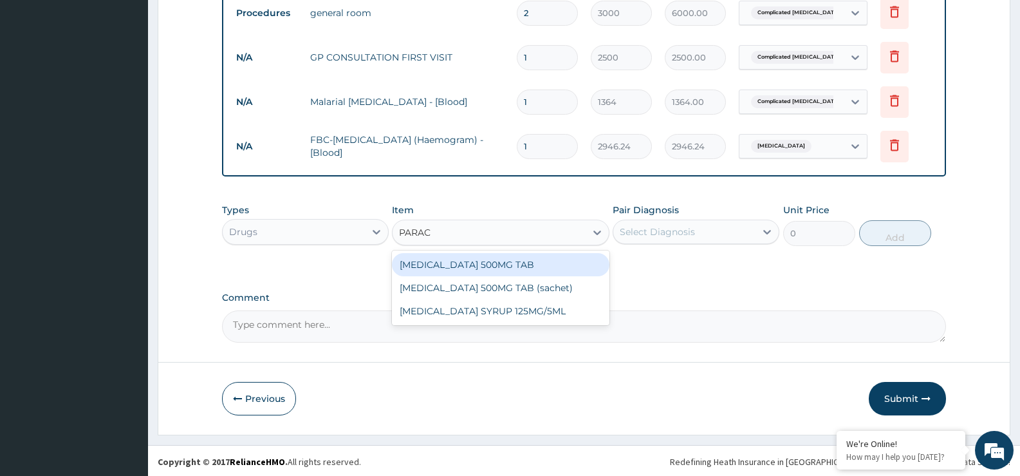
type input "PARACE"
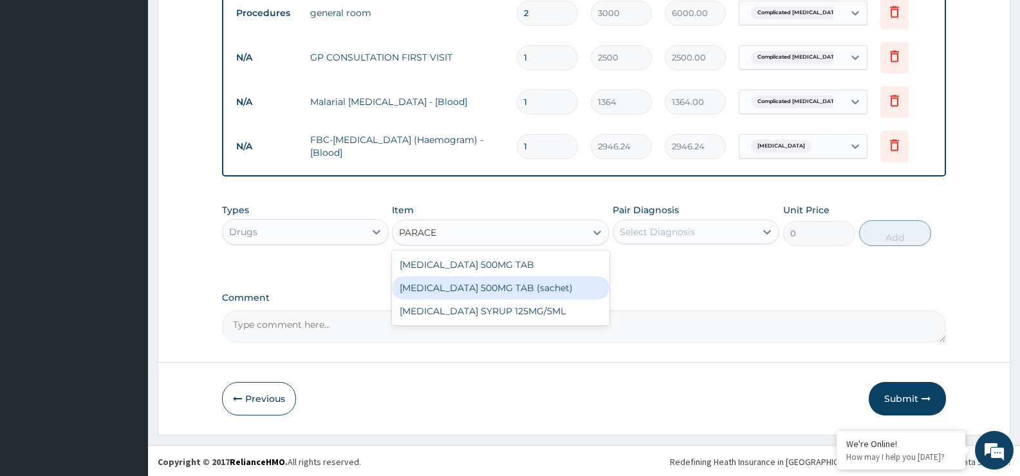
click at [469, 277] on div "[MEDICAL_DATA] 500MG TAB (sachet)" at bounding box center [500, 287] width 217 height 23
type input "20"
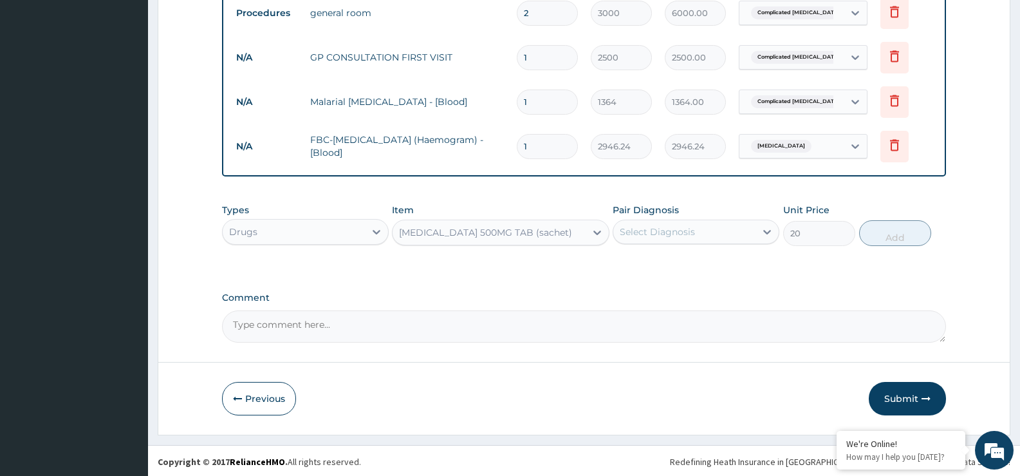
click at [673, 229] on div "Select Diagnosis" at bounding box center [657, 231] width 75 height 13
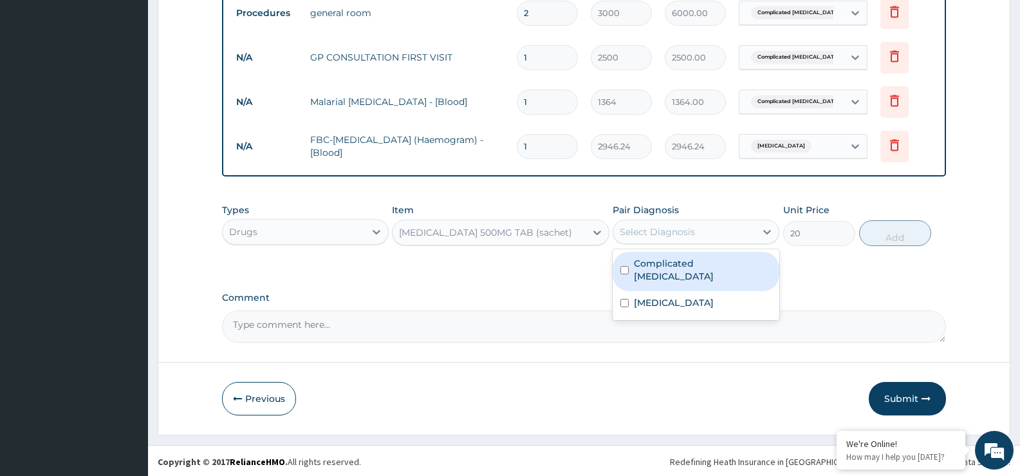
click at [671, 270] on div "Complicated [MEDICAL_DATA]" at bounding box center [696, 271] width 167 height 39
checkbox input "true"
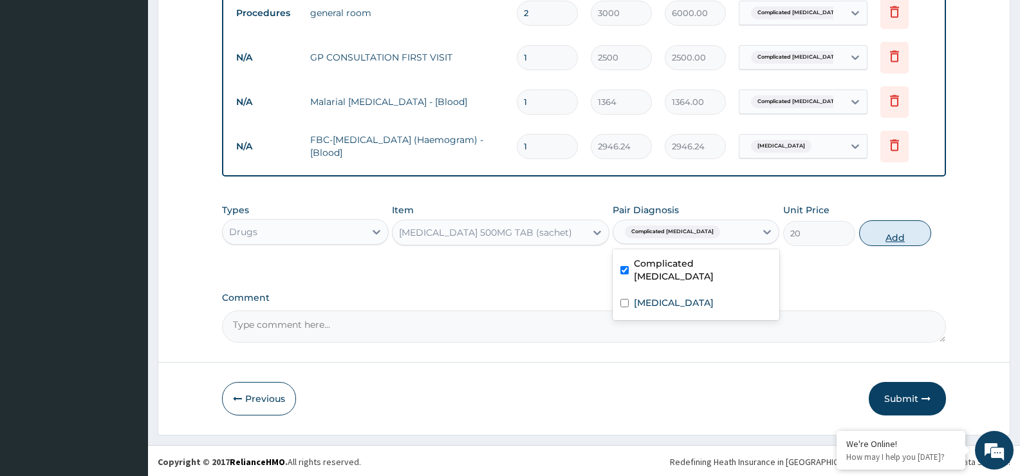
click at [914, 226] on button "Add" at bounding box center [895, 233] width 72 height 26
type input "0"
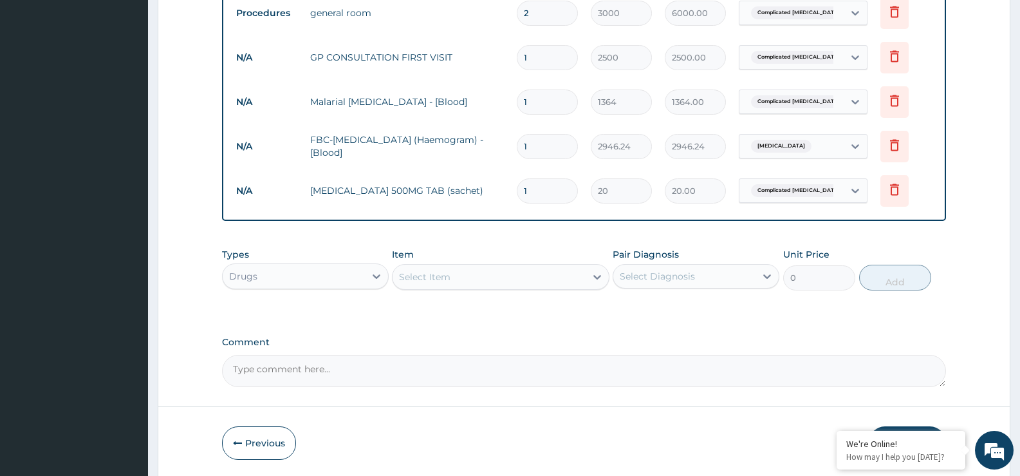
type input "18"
type input "360.00"
type input "18"
click at [510, 270] on div "Select Item" at bounding box center [489, 277] width 192 height 21
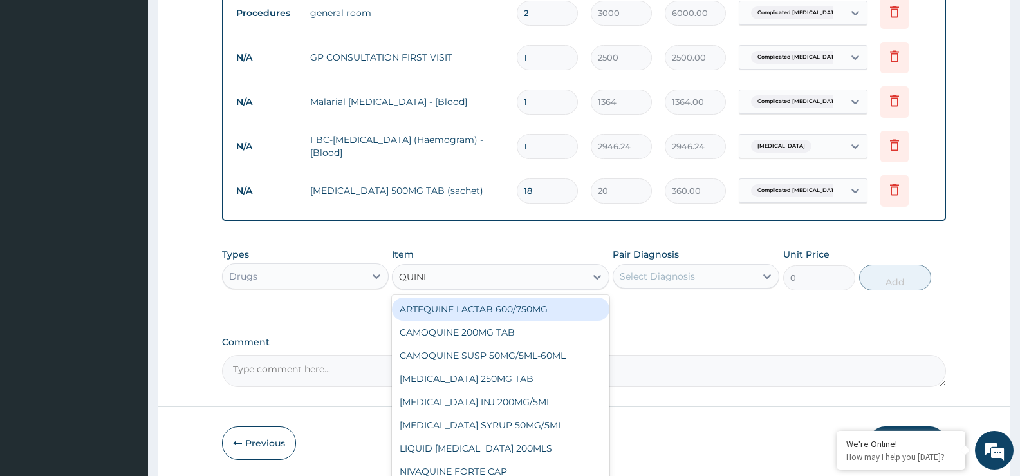
type input "QUININ"
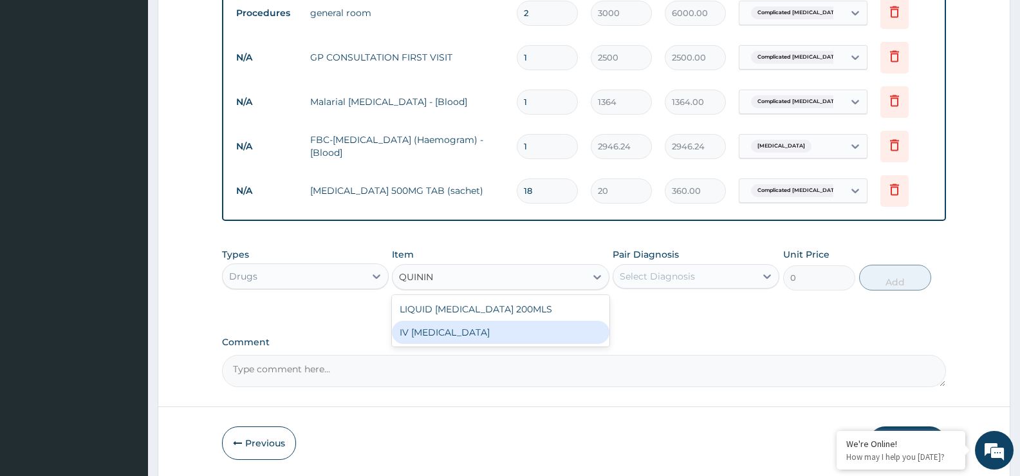
click at [498, 324] on div "IV [MEDICAL_DATA]" at bounding box center [500, 332] width 217 height 23
type input "800"
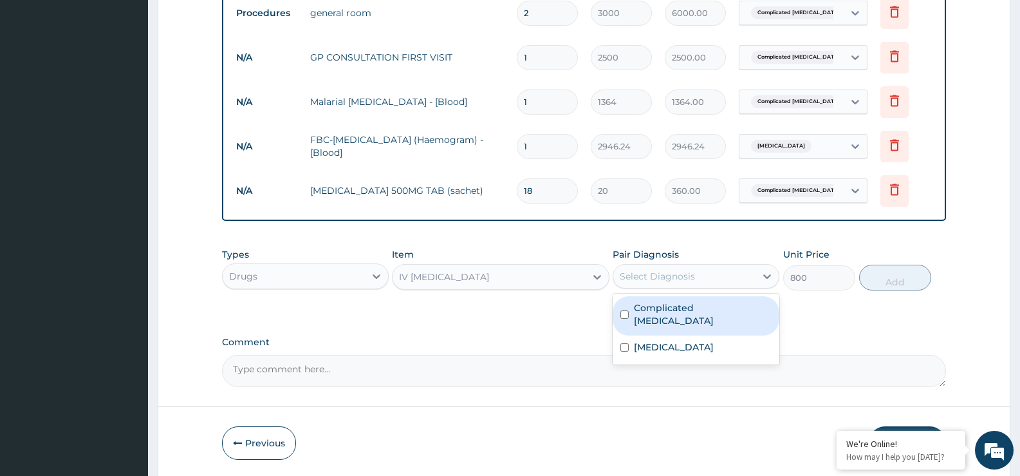
click at [667, 279] on div "Select Diagnosis" at bounding box center [657, 276] width 75 height 13
click at [655, 317] on div "Complicated [MEDICAL_DATA]" at bounding box center [696, 315] width 167 height 39
checkbox input "true"
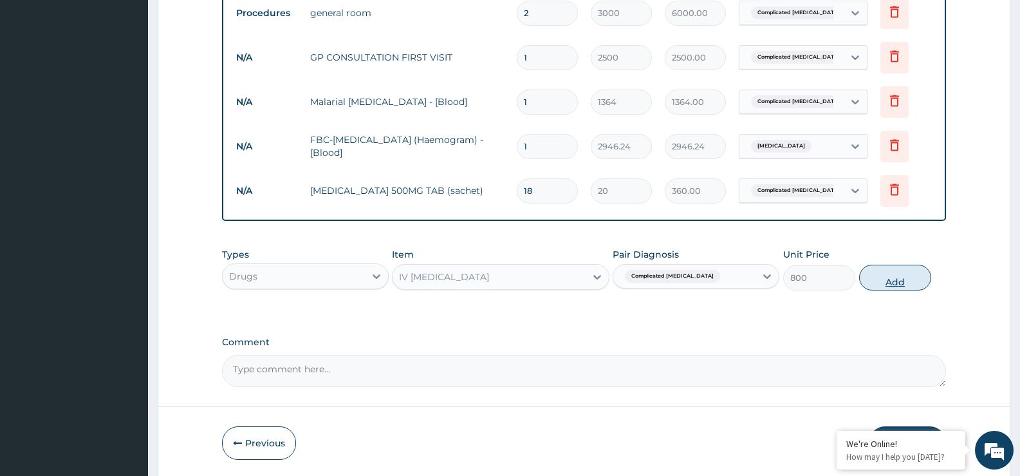
click at [886, 280] on button "Add" at bounding box center [895, 278] width 72 height 26
type input "0"
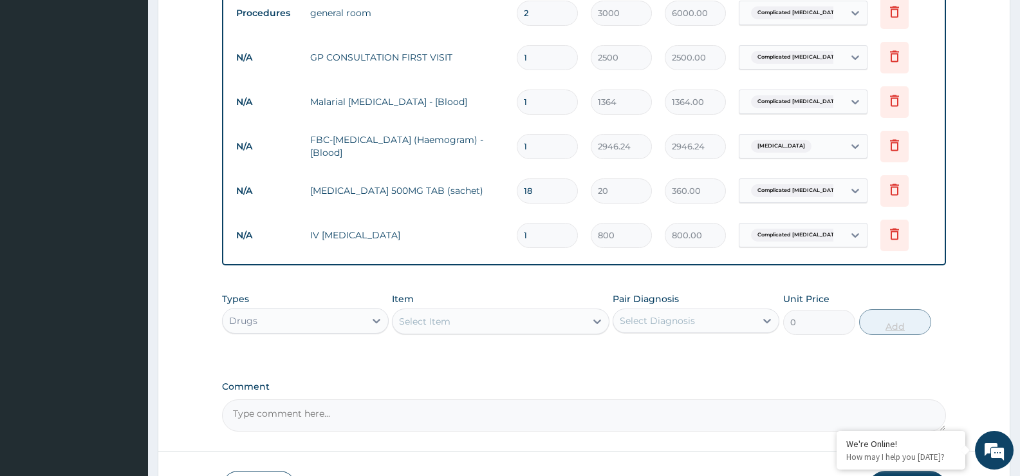
type input "0.00"
type input "3"
type input "2400.00"
type input "3"
click at [564, 324] on div "Select Item" at bounding box center [489, 321] width 192 height 21
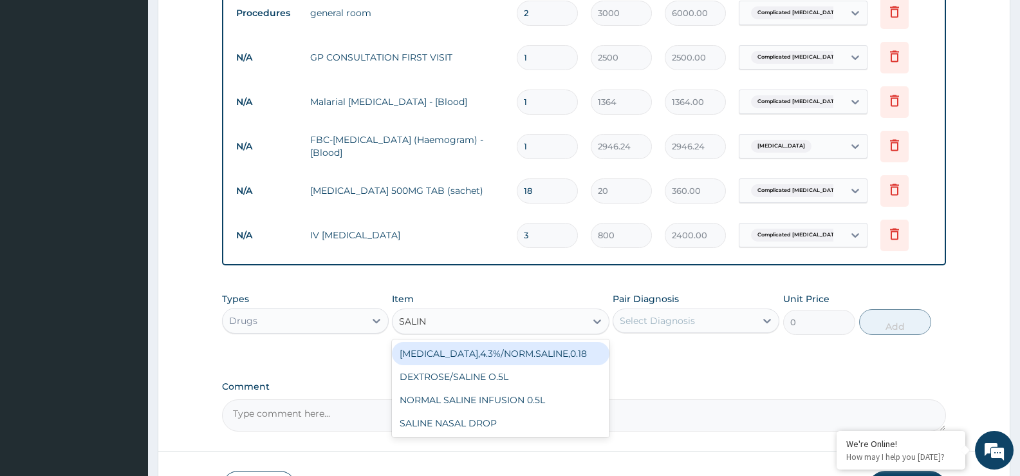
type input "SALINE"
click at [536, 348] on div "[MEDICAL_DATA],4.3%/NORM.SALINE,0.18" at bounding box center [500, 353] width 217 height 23
type input "1500"
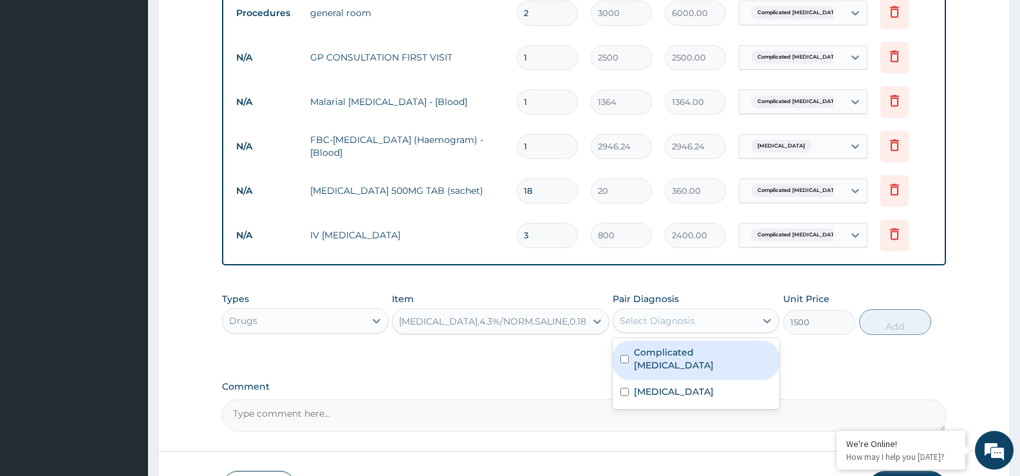
click at [666, 318] on div "Select Diagnosis" at bounding box center [657, 320] width 75 height 13
click at [666, 353] on label "Complicated [MEDICAL_DATA]" at bounding box center [703, 359] width 138 height 26
checkbox input "true"
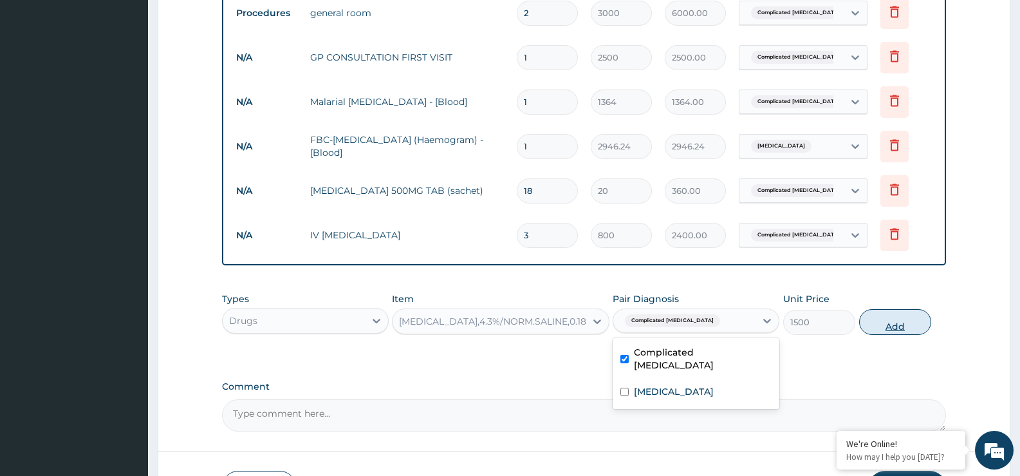
click at [891, 323] on button "Add" at bounding box center [895, 322] width 72 height 26
type input "0"
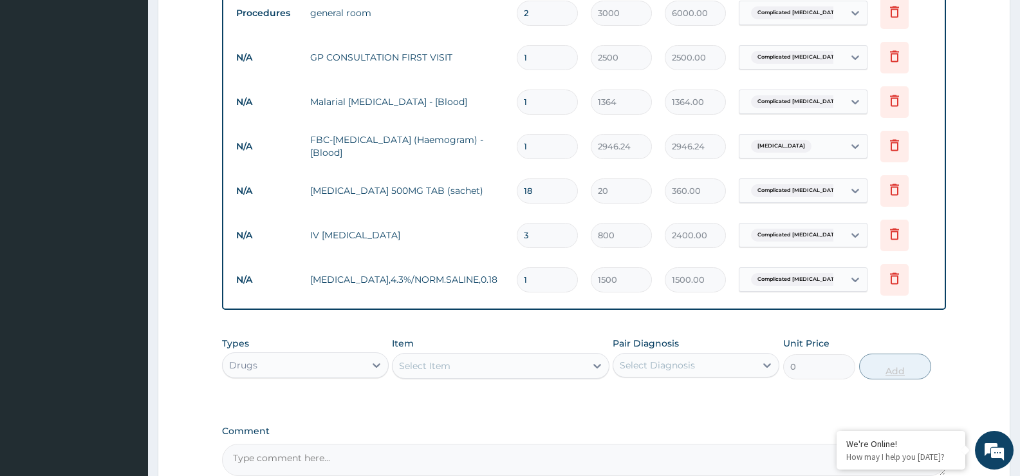
type input "0.00"
type input "3"
type input "4500.00"
type input "3"
click at [524, 377] on div "Select Item" at bounding box center [500, 366] width 217 height 26
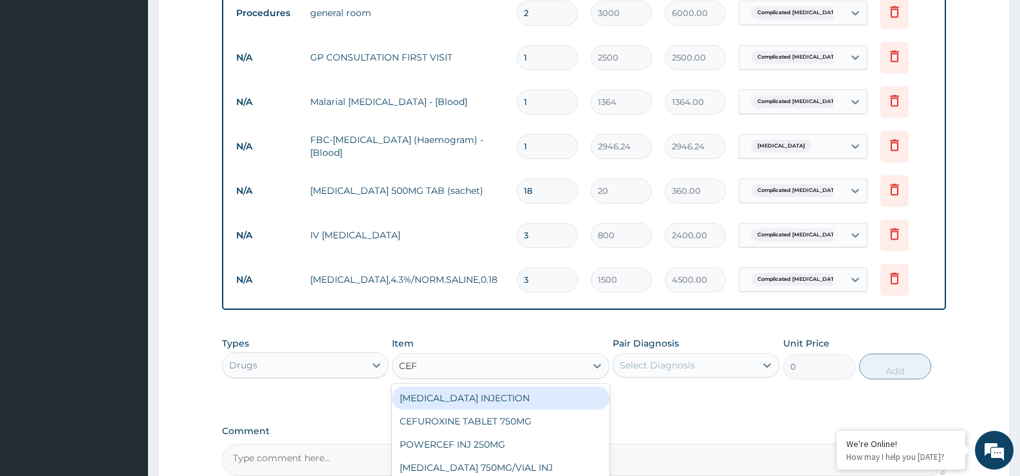
type input "CEFT"
click at [524, 393] on div "[MEDICAL_DATA] INJECTION" at bounding box center [500, 397] width 217 height 23
type input "1500"
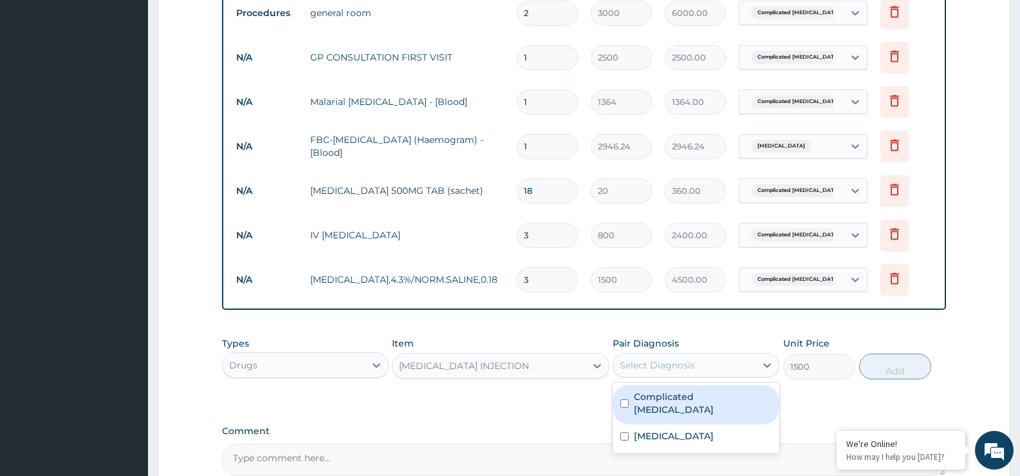
click at [651, 370] on div "Select Diagnosis" at bounding box center [657, 365] width 75 height 13
click at [657, 394] on label "Complicated [MEDICAL_DATA]" at bounding box center [703, 403] width 138 height 26
checkbox input "true"
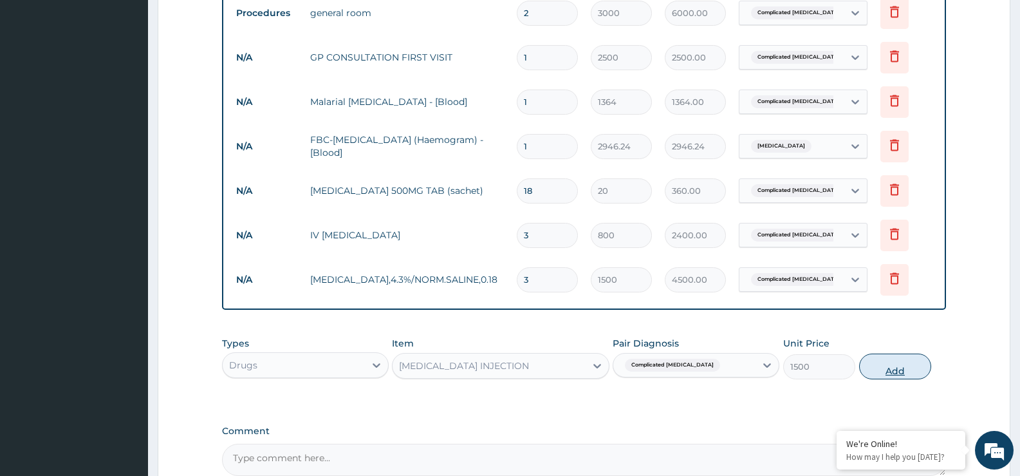
click at [901, 359] on button "Add" at bounding box center [895, 366] width 72 height 26
type input "0"
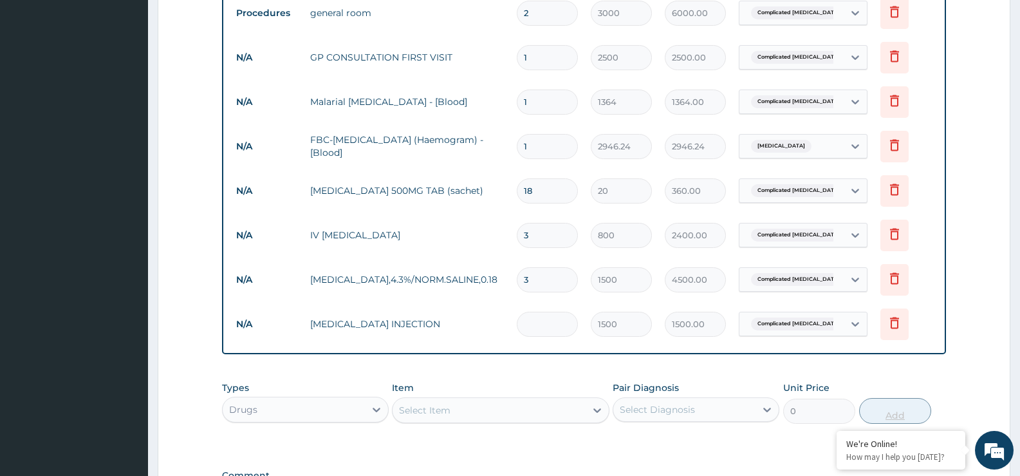
type input "0.00"
type input "3"
type input "4500.00"
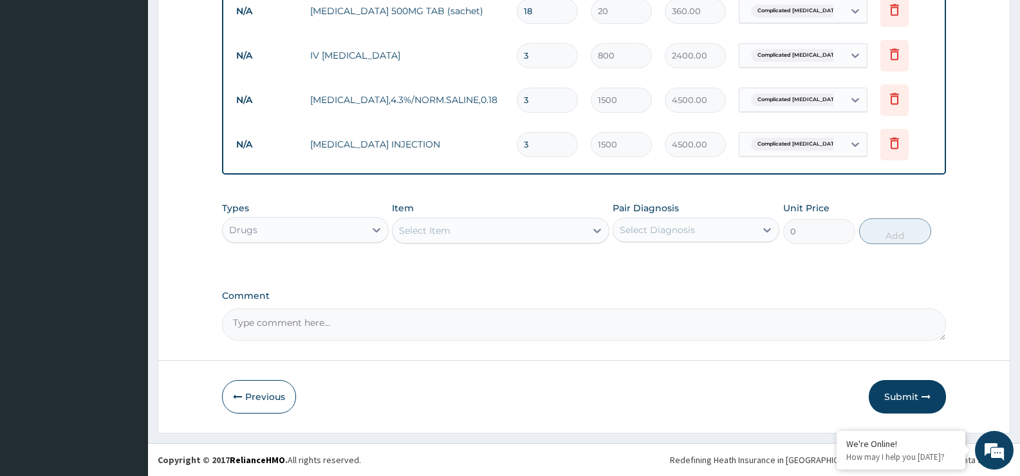
type input "3"
click at [556, 241] on div "Select Item" at bounding box center [500, 231] width 217 height 26
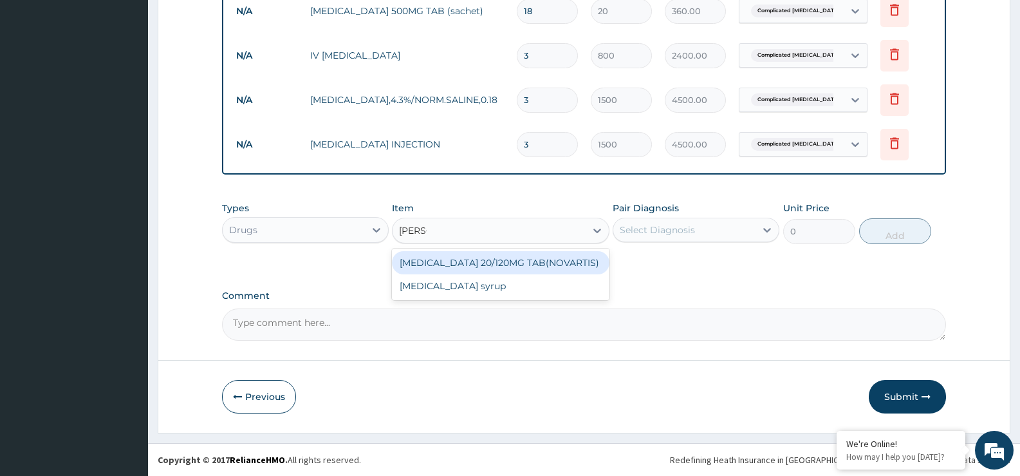
type input "COART"
click at [557, 255] on div "[MEDICAL_DATA] 20/120MG TAB(NOVARTIS)" at bounding box center [500, 262] width 217 height 23
type input "150"
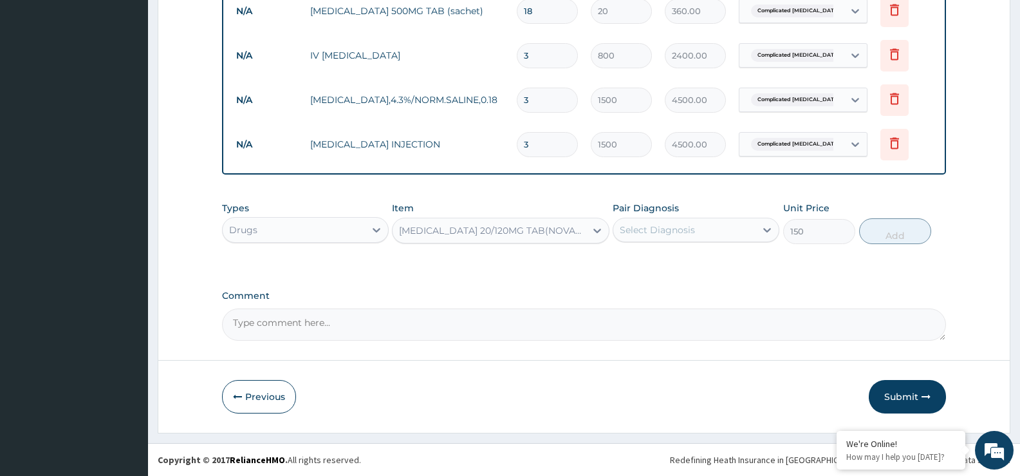
click at [684, 235] on div "Select Diagnosis" at bounding box center [657, 229] width 75 height 13
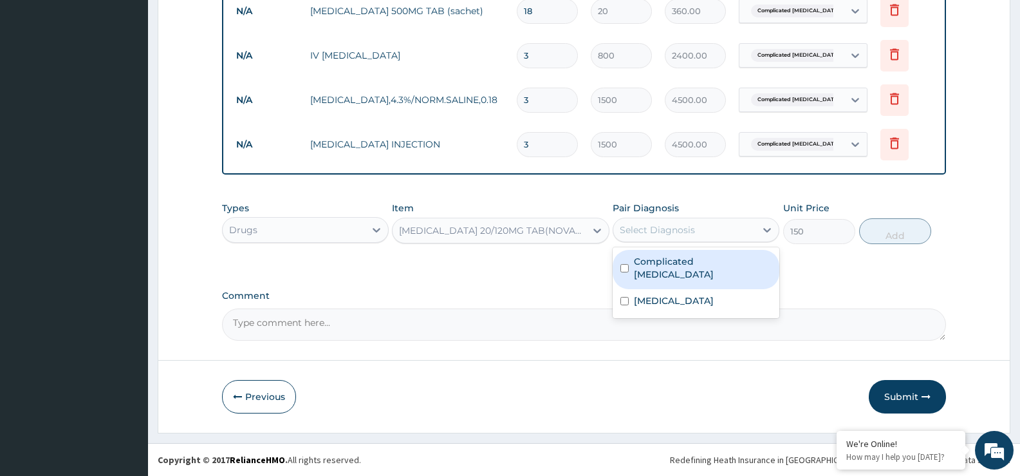
click at [673, 272] on div "Complicated [MEDICAL_DATA]" at bounding box center [696, 269] width 167 height 39
checkbox input "true"
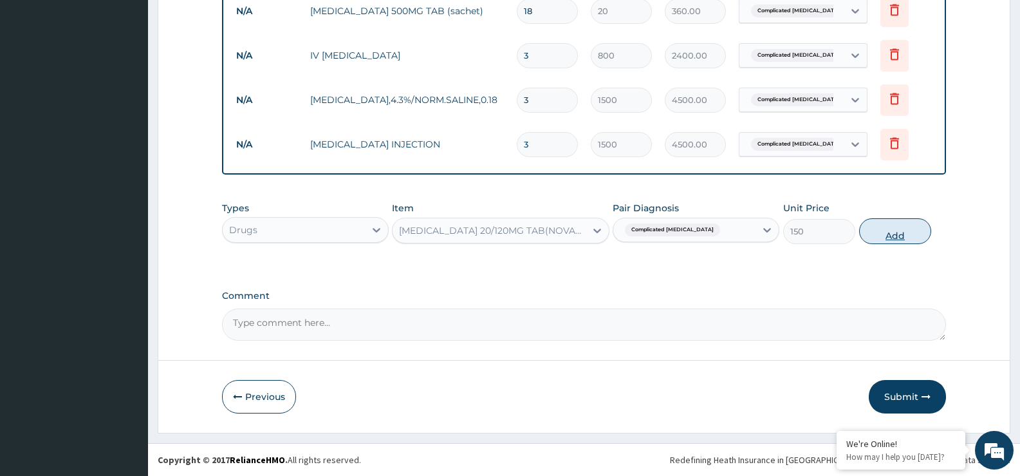
click at [897, 229] on button "Add" at bounding box center [895, 231] width 72 height 26
type input "0"
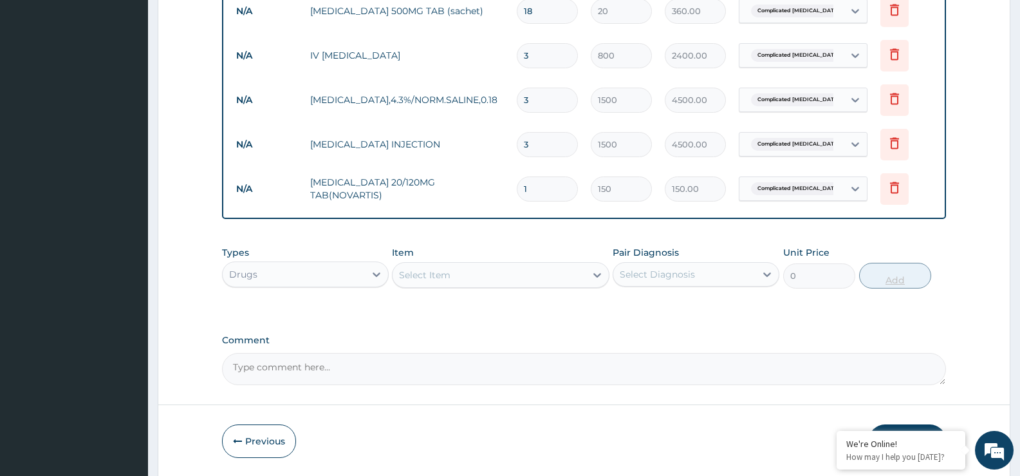
type input "0.00"
type input "2"
type input "300.00"
type input "24"
type input "3600.00"
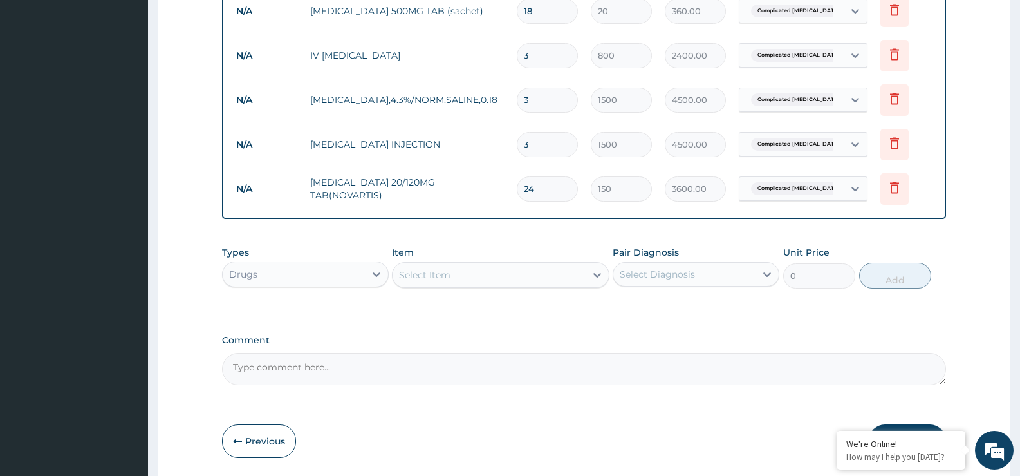
type input "24"
click at [541, 270] on div "Select Item" at bounding box center [489, 275] width 192 height 21
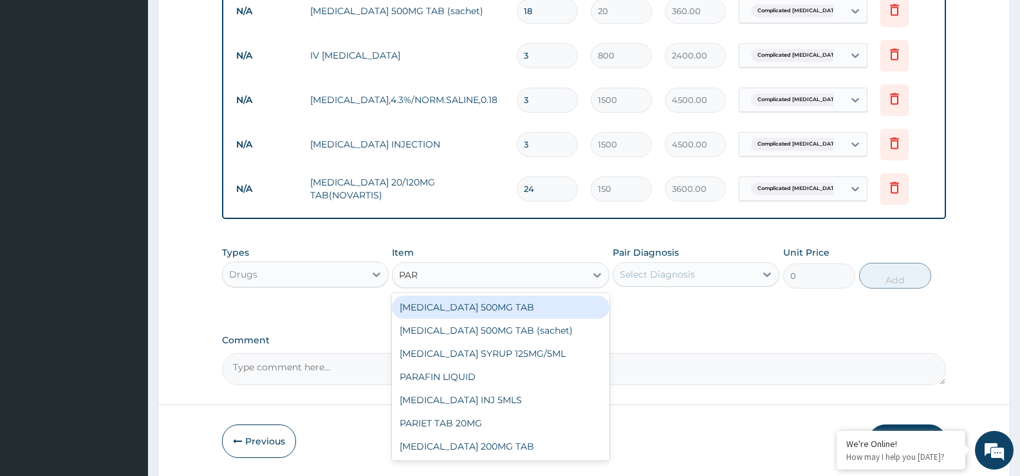
type input "PARA"
click at [534, 315] on div "[MEDICAL_DATA] 500MG TAB" at bounding box center [500, 306] width 217 height 23
type input "20"
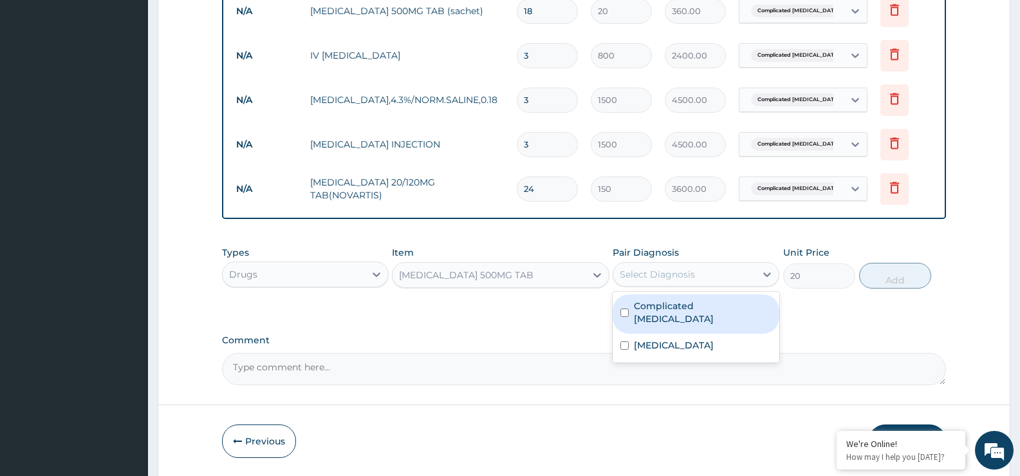
click at [660, 283] on div "Select Diagnosis" at bounding box center [684, 274] width 142 height 21
click at [659, 310] on label "Complicated [MEDICAL_DATA]" at bounding box center [703, 312] width 138 height 26
checkbox input "true"
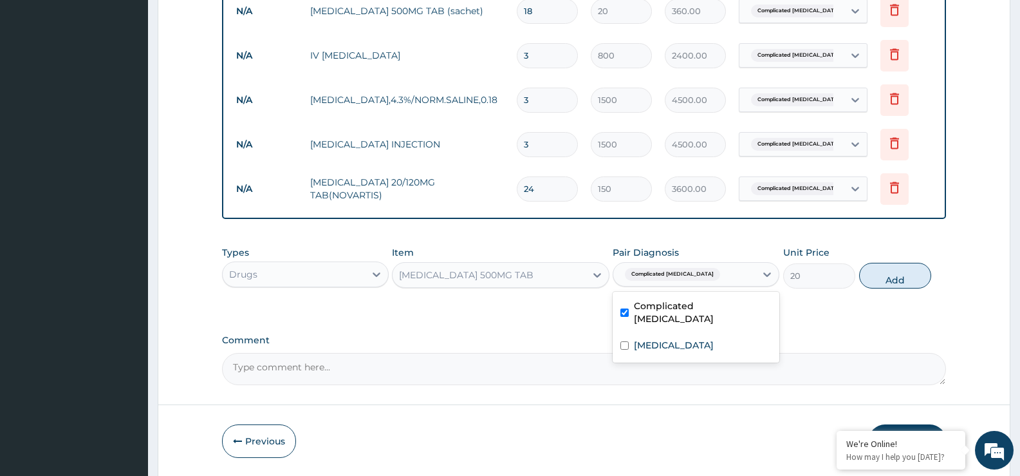
click at [527, 275] on div "[MEDICAL_DATA] 500MG TAB" at bounding box center [489, 275] width 192 height 21
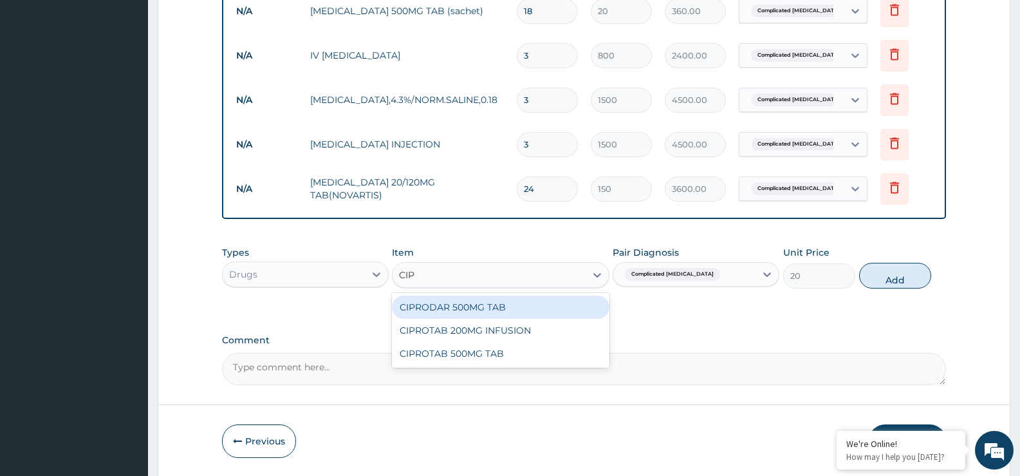
scroll to position [0, 0]
type input "[MEDICAL_DATA]"
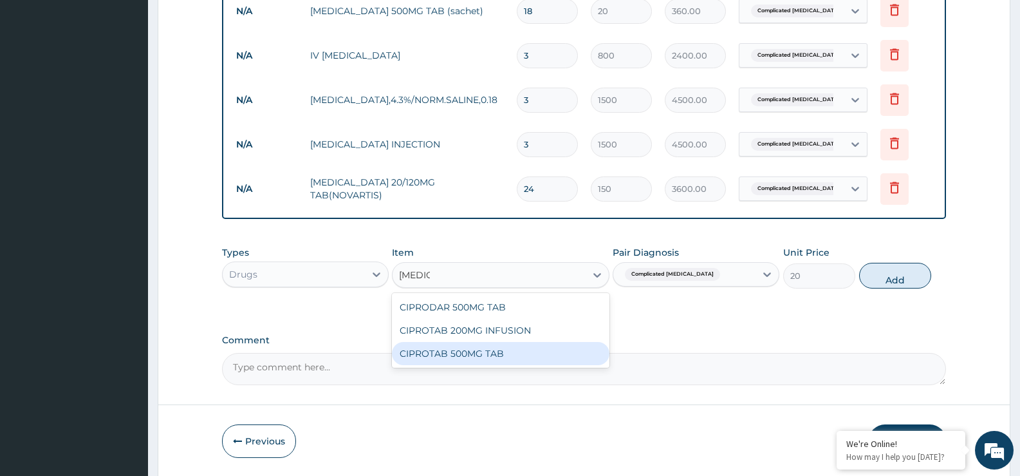
click at [512, 353] on div "CIPROTAB 500MG TAB" at bounding box center [500, 353] width 217 height 23
type input "200"
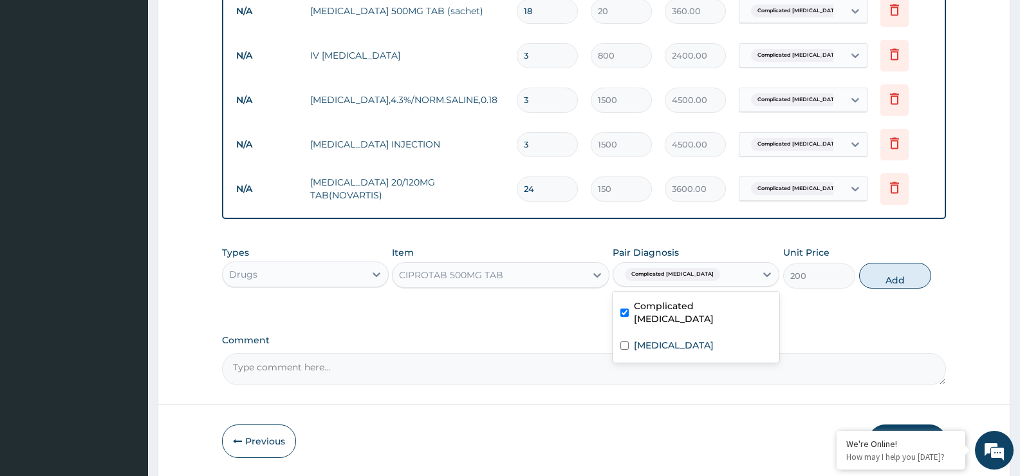
click at [676, 276] on span "Complicated [MEDICAL_DATA]" at bounding box center [672, 274] width 95 height 13
click at [664, 339] on label "[MEDICAL_DATA]" at bounding box center [674, 345] width 80 height 13
checkbox input "true"
click at [651, 308] on label "Complicated [MEDICAL_DATA]" at bounding box center [703, 312] width 138 height 26
checkbox input "false"
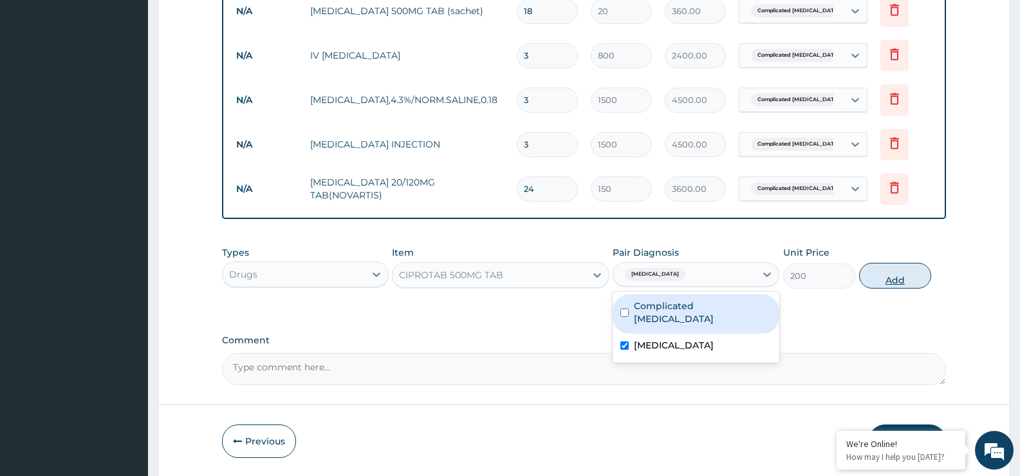
click at [904, 276] on button "Add" at bounding box center [895, 276] width 72 height 26
type input "0"
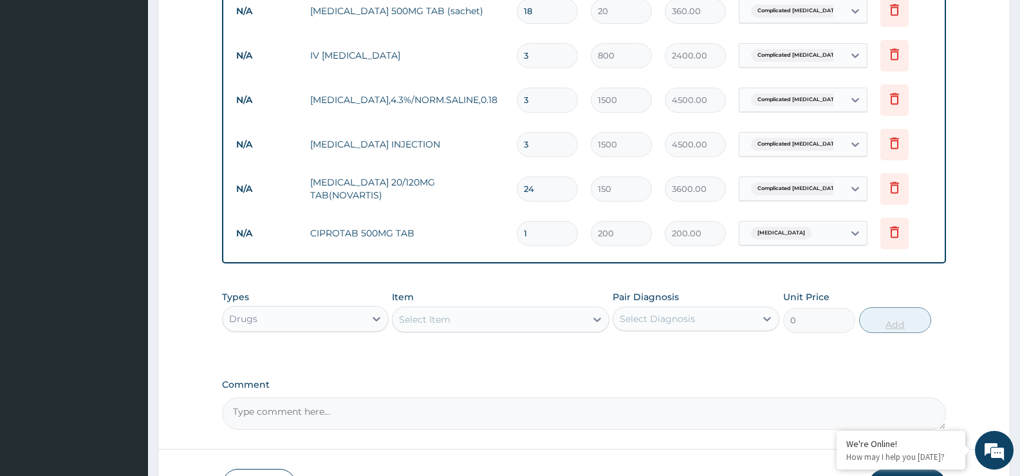
type input "10"
type input "2000.00"
type input "10"
click at [566, 319] on div "Select Item" at bounding box center [489, 319] width 192 height 21
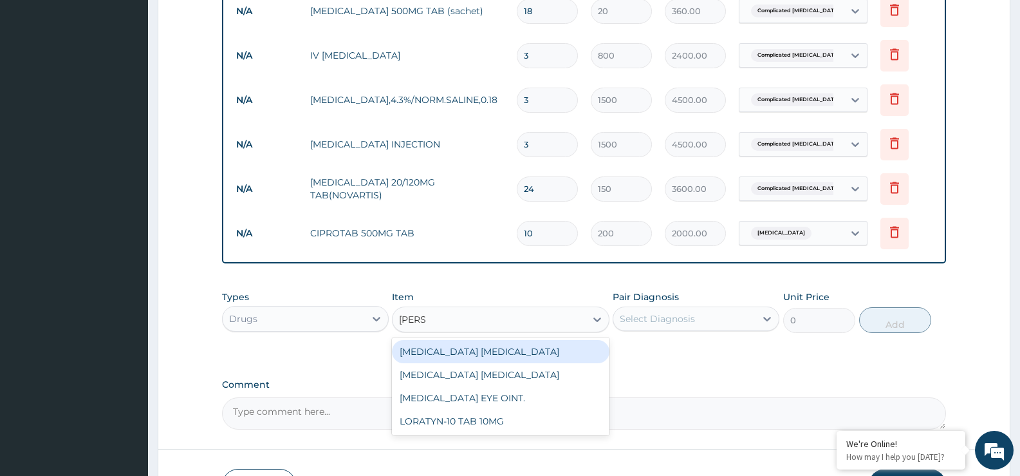
type input "LORAT"
click at [567, 350] on div "LORATYN-10 TAB 10MG" at bounding box center [500, 351] width 217 height 23
type input "140"
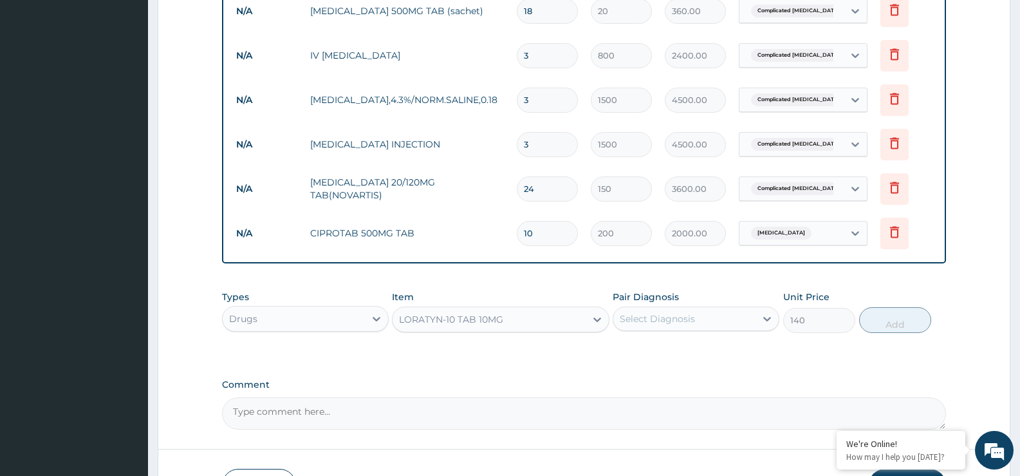
click at [688, 323] on div "Select Diagnosis" at bounding box center [657, 318] width 75 height 13
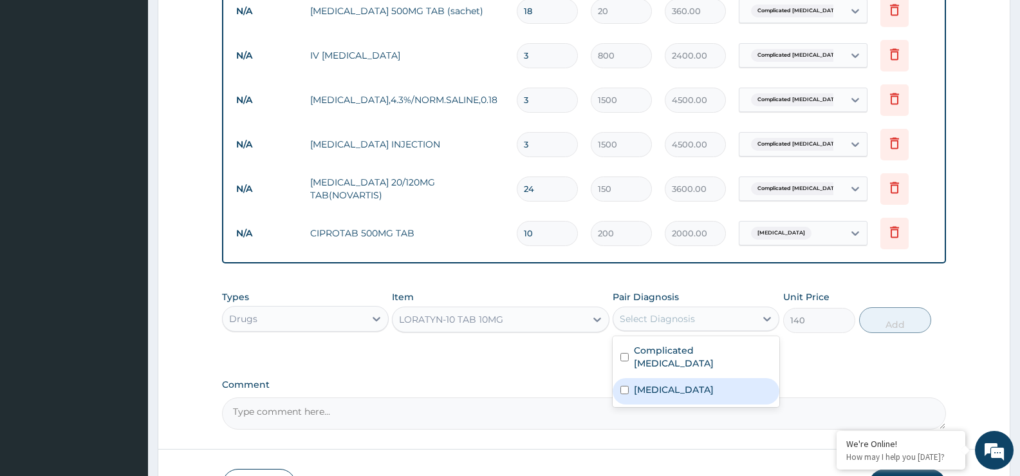
click at [684, 387] on div "[MEDICAL_DATA]" at bounding box center [696, 391] width 167 height 26
checkbox input "true"
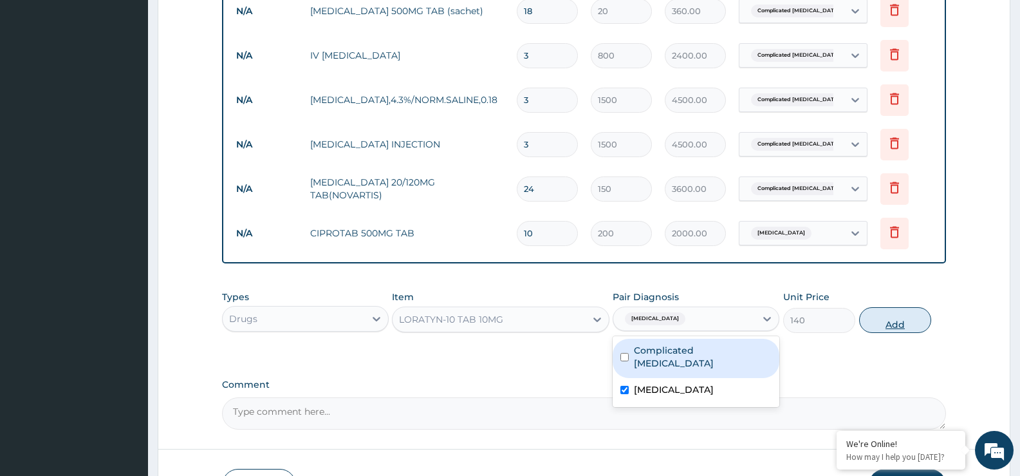
click at [908, 323] on button "Add" at bounding box center [895, 320] width 72 height 26
type input "0"
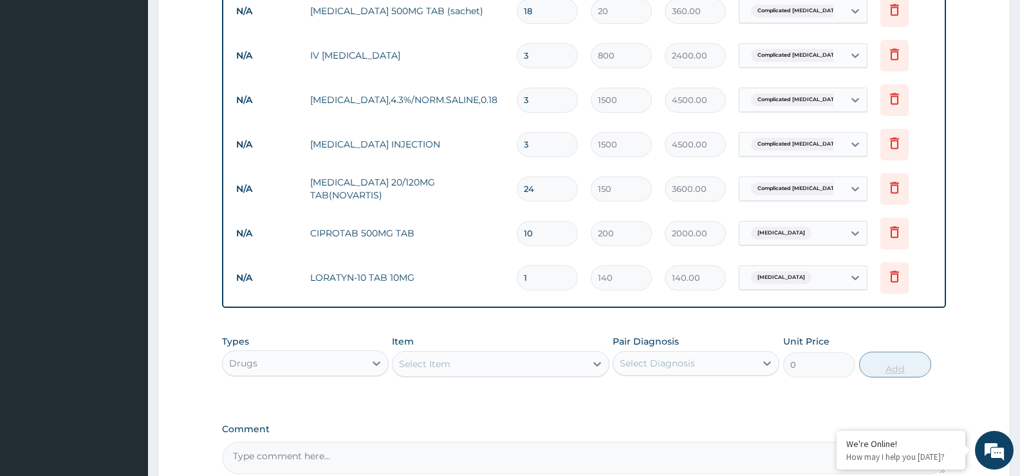
type input "0.00"
type input "5"
type input "700.00"
type input "5"
click at [546, 355] on div "Select Item" at bounding box center [489, 363] width 192 height 21
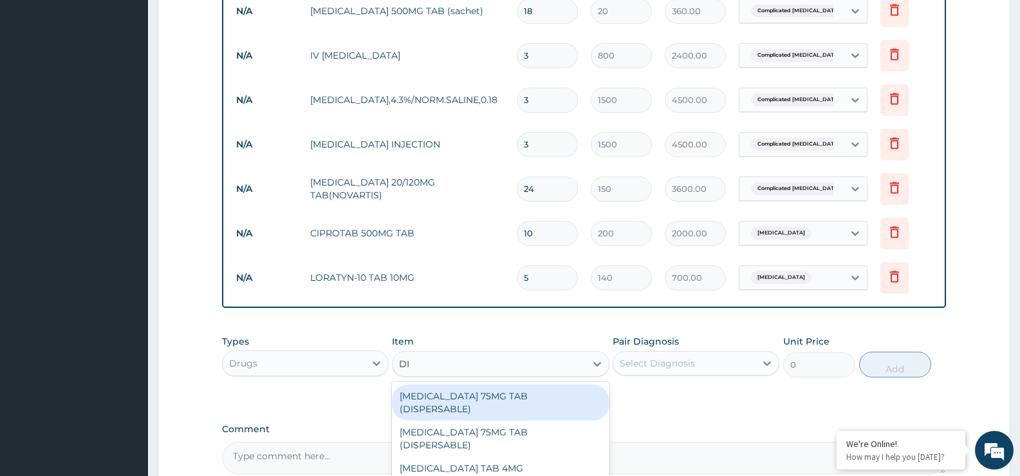
type input "DIC"
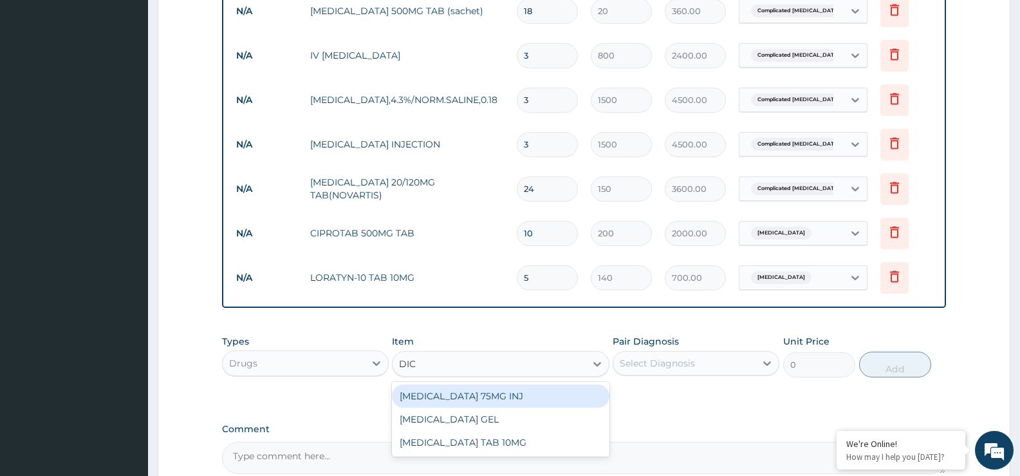
click at [525, 397] on div "[MEDICAL_DATA] 75MG INJ" at bounding box center [500, 395] width 217 height 23
type input "500"
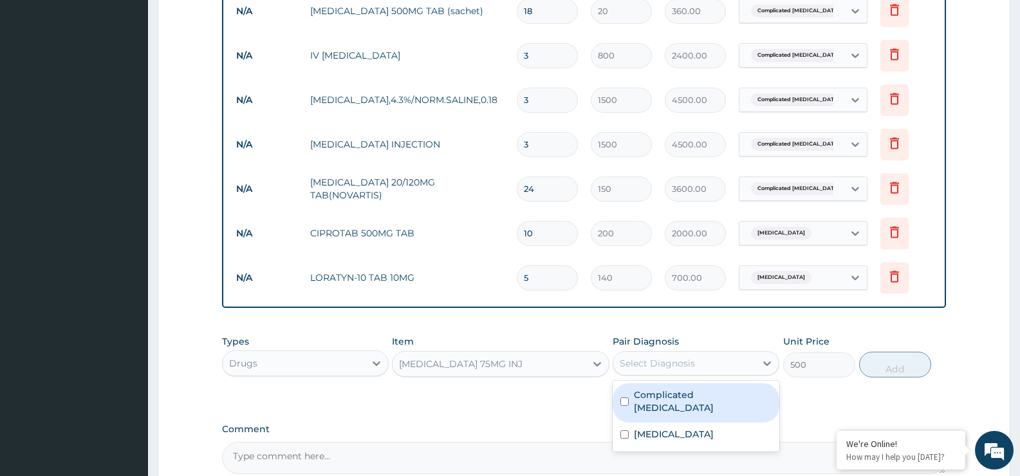
click at [662, 355] on div "Select Diagnosis" at bounding box center [684, 363] width 142 height 21
click at [659, 397] on label "Complicated [MEDICAL_DATA]" at bounding box center [703, 401] width 138 height 26
checkbox input "true"
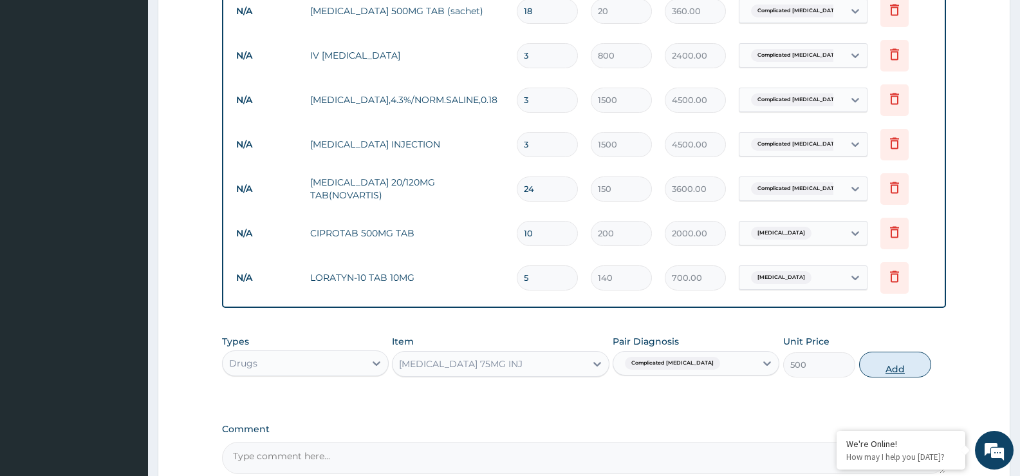
click at [911, 360] on button "Add" at bounding box center [895, 364] width 72 height 26
type input "0"
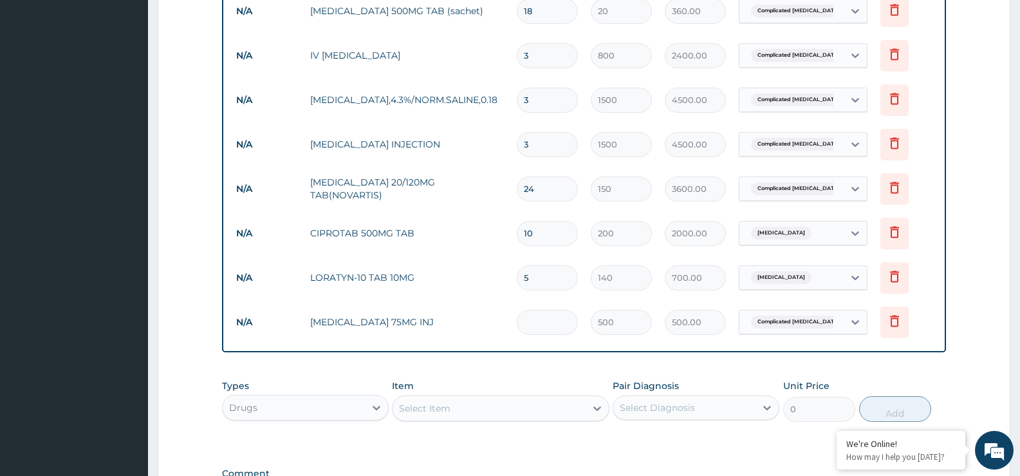
type input "0.00"
type input "2"
type input "1000.00"
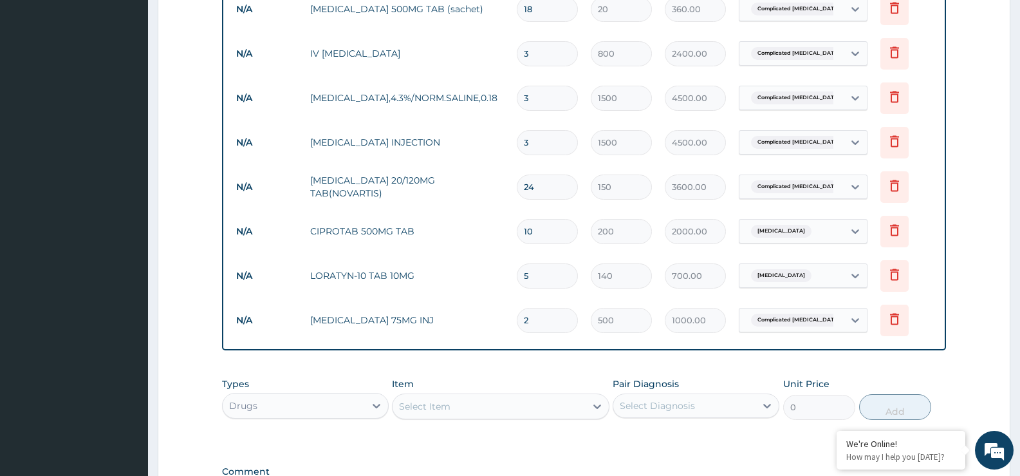
scroll to position [924, 0]
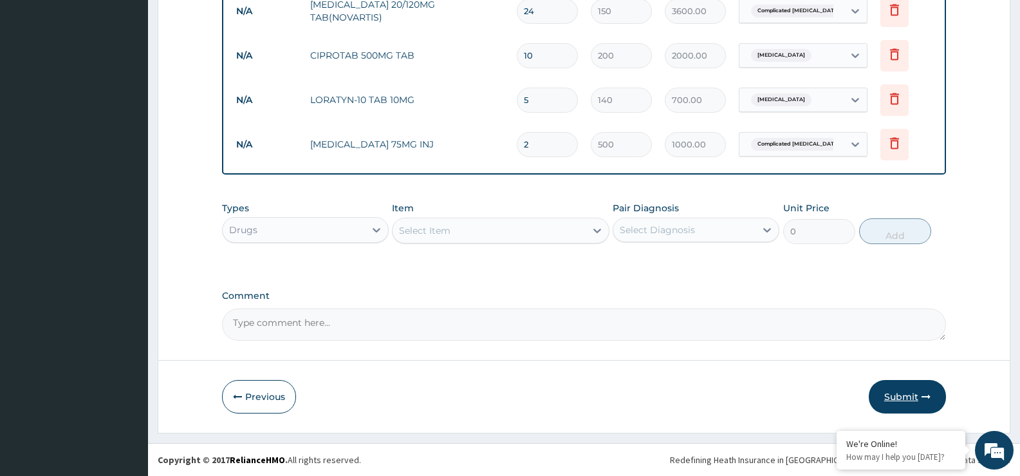
type input "2"
click at [922, 393] on icon "button" at bounding box center [926, 396] width 9 height 9
